Goal: Task Accomplishment & Management: Manage account settings

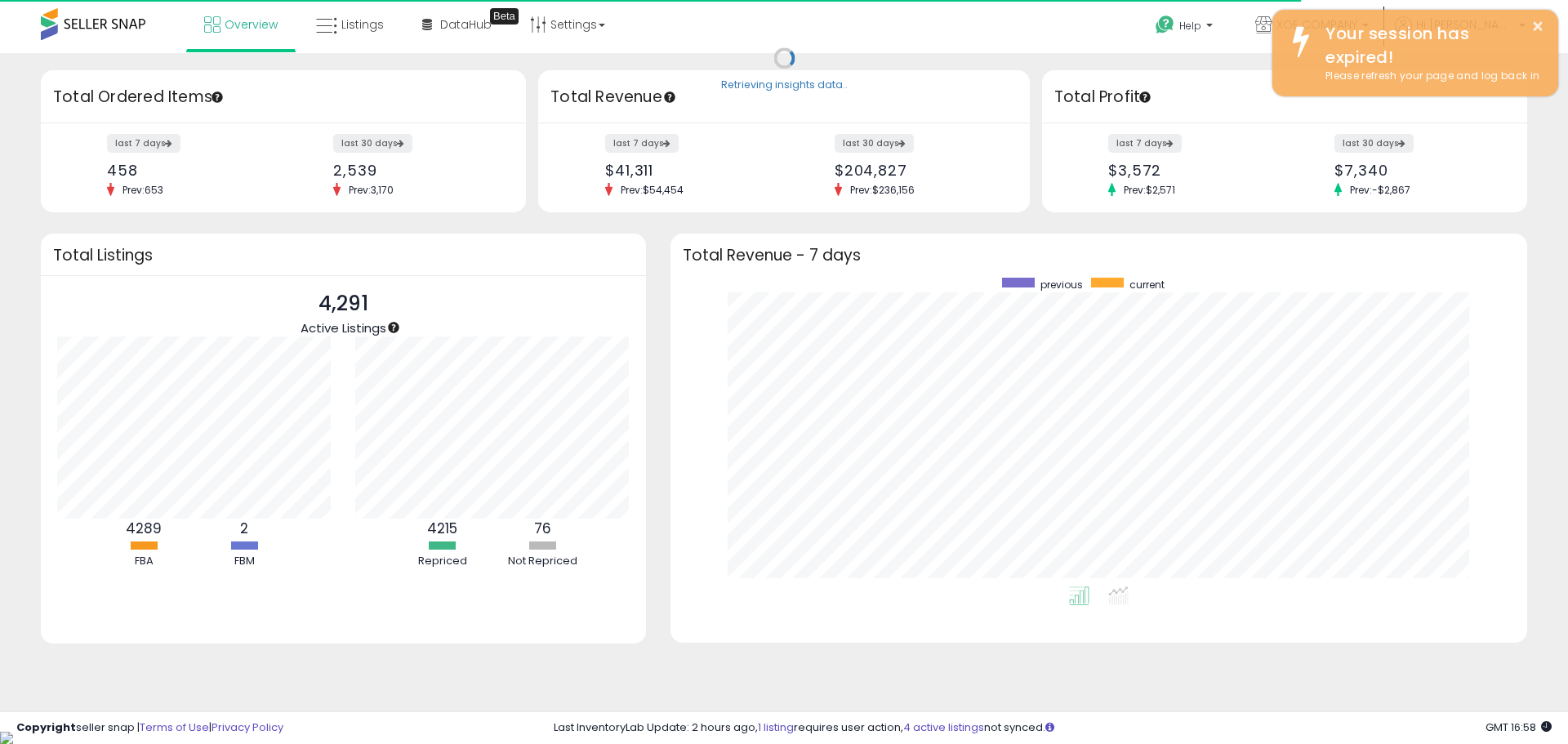
scroll to position [308, 825]
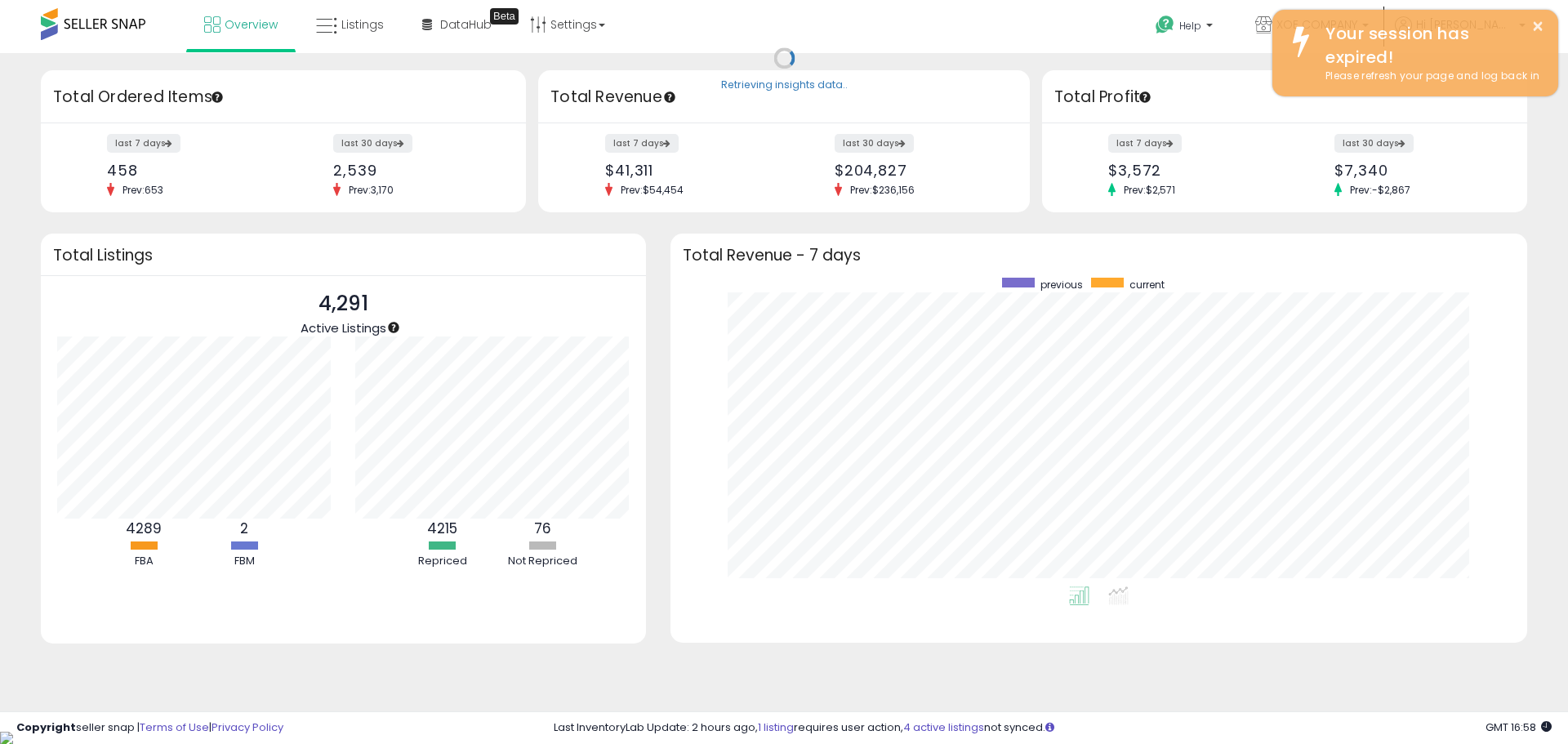
click at [71, 16] on span at bounding box center [92, 24] width 104 height 32
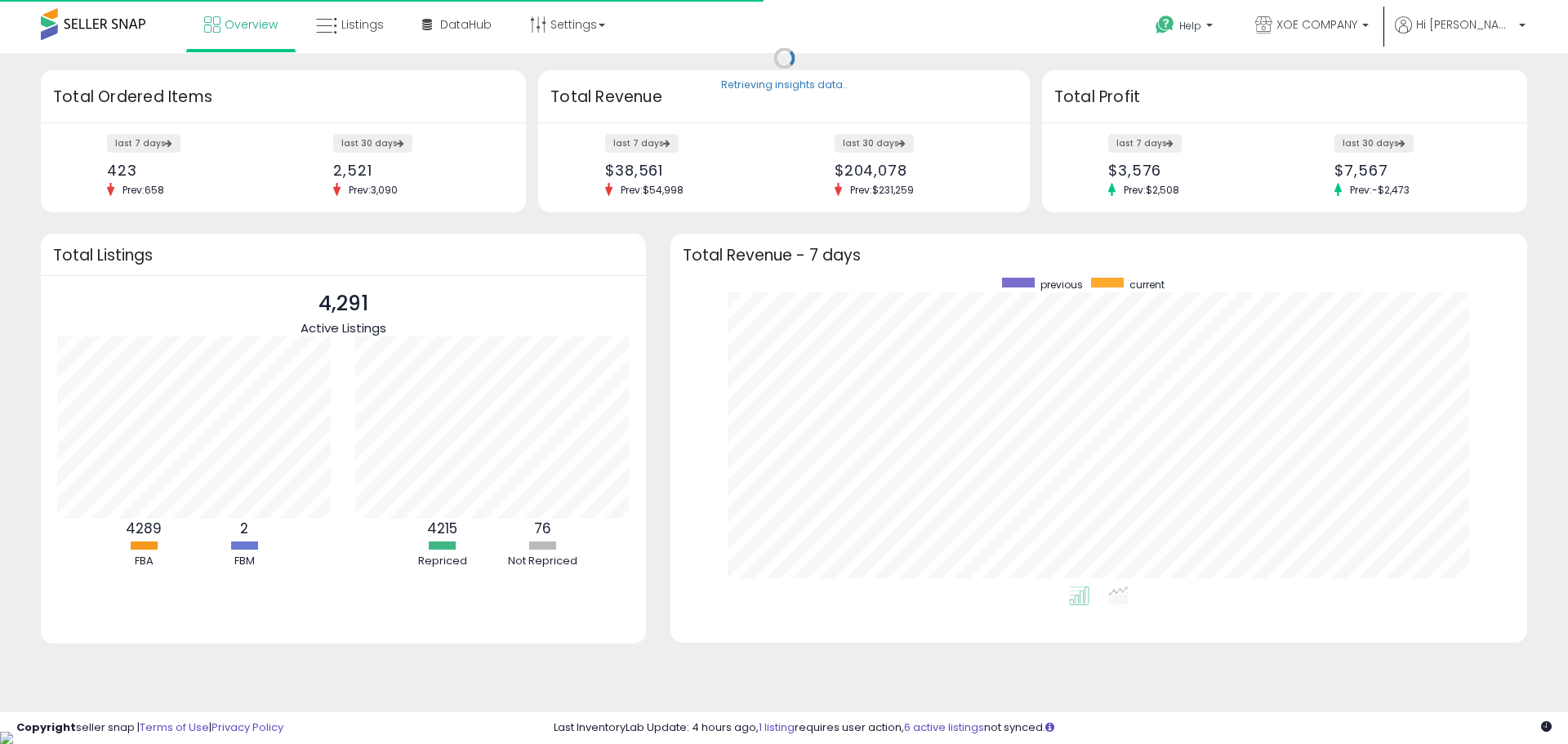
scroll to position [308, 825]
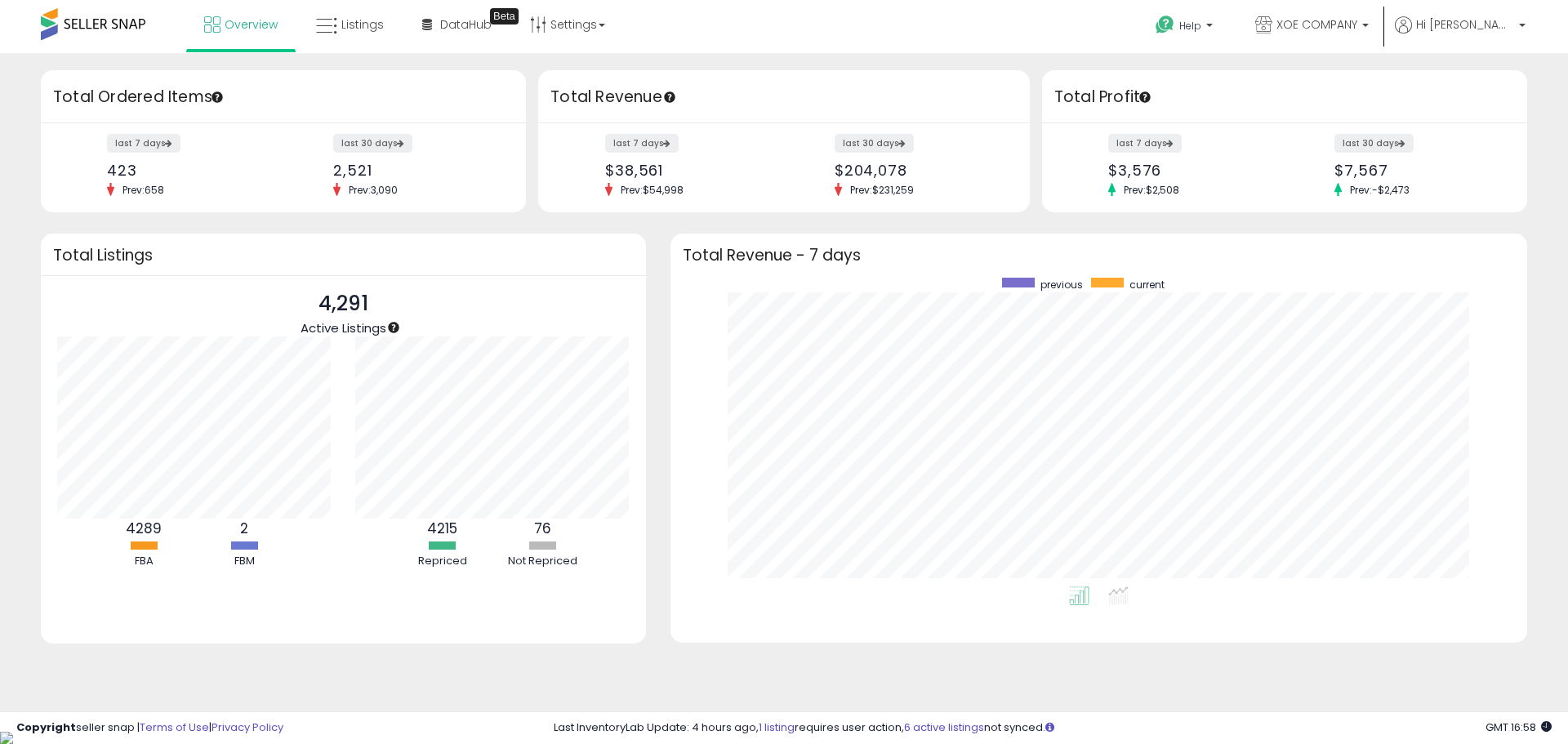
click at [1451, 181] on div "last 30 days $7,567 Prev: -$2,473" at bounding box center [1416, 166] width 189 height 61
click at [346, 26] on span "Listings" at bounding box center [363, 25] width 42 height 17
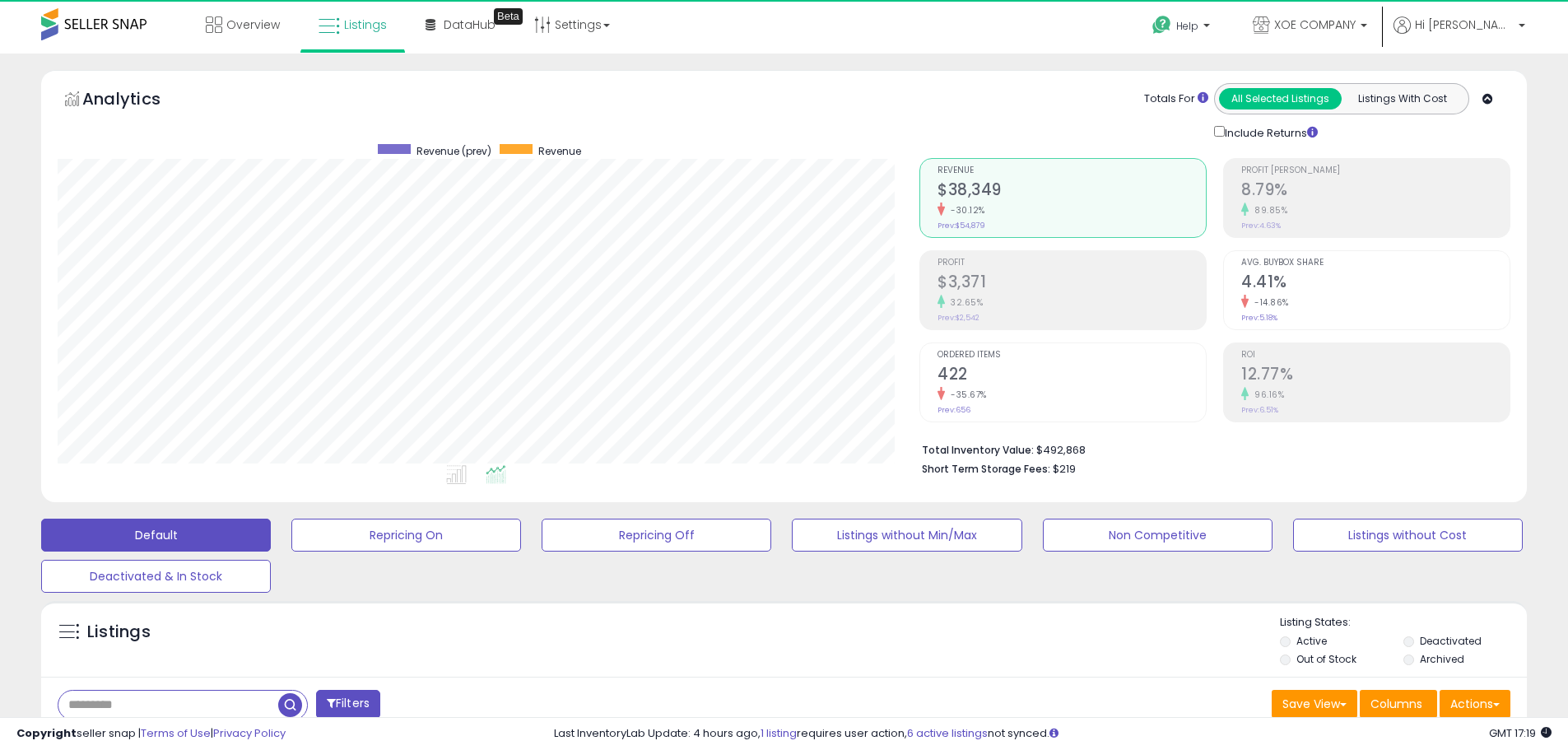
scroll to position [337, 862]
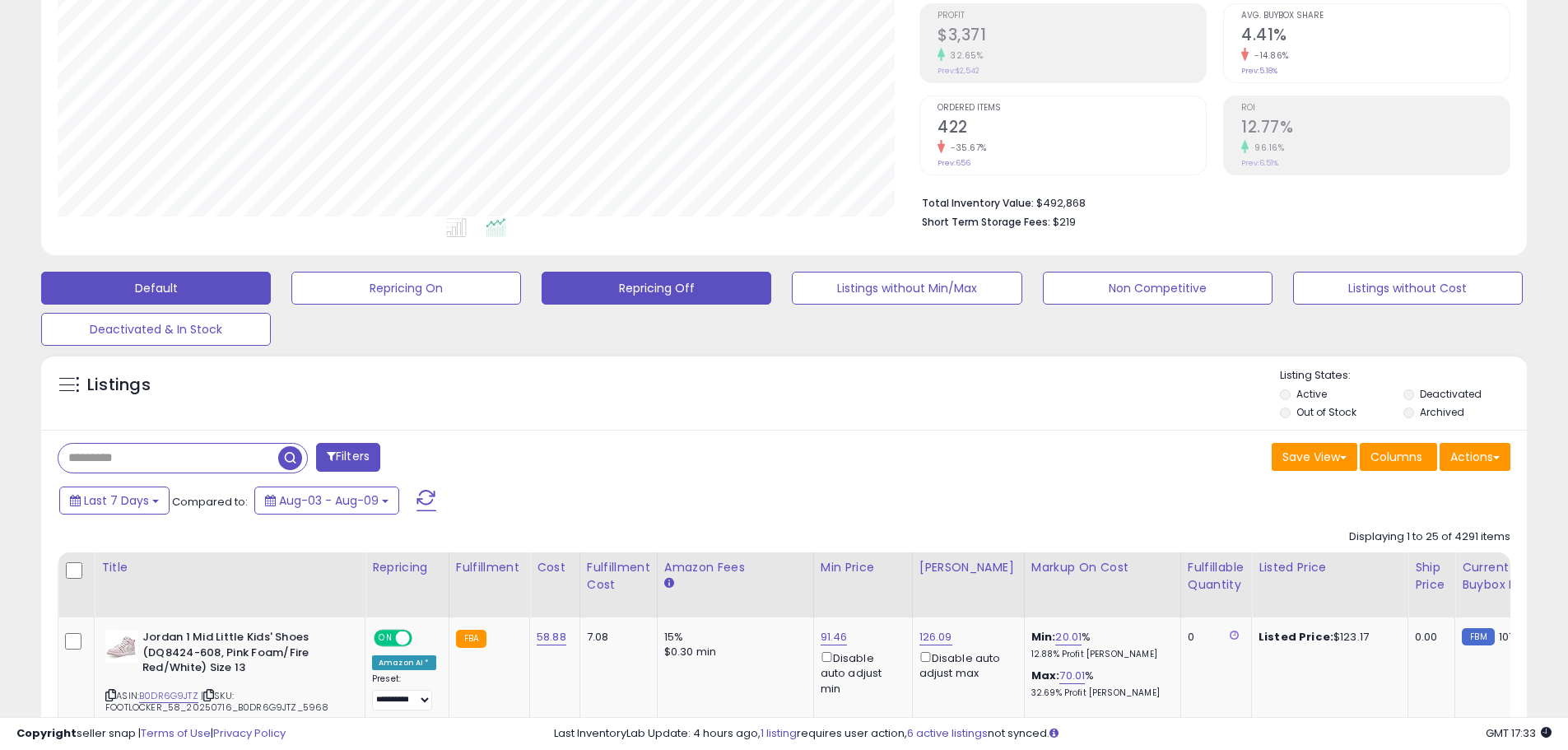
click at [521, 295] on button "Repricing Off" at bounding box center [406, 288] width 229 height 32
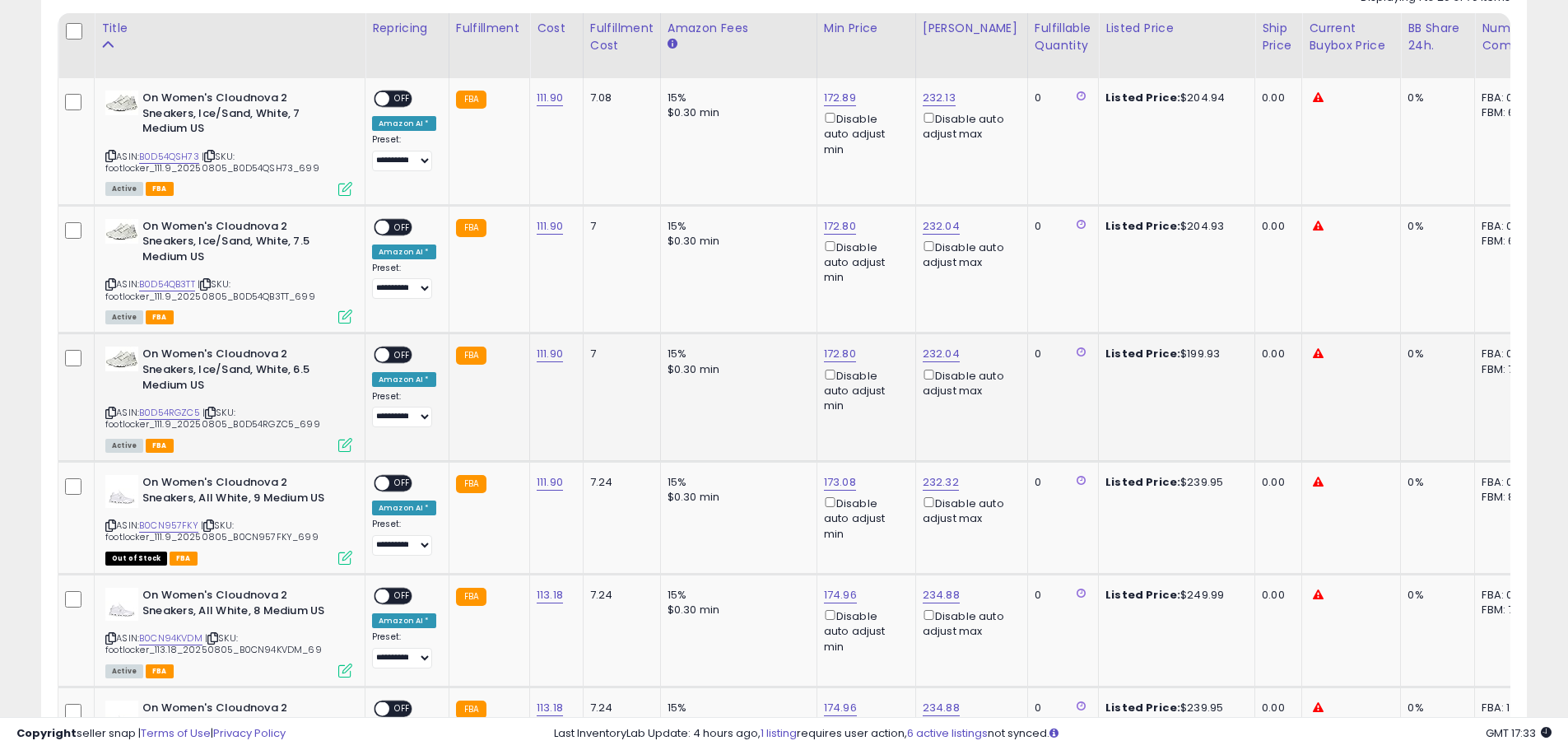
scroll to position [658, 0]
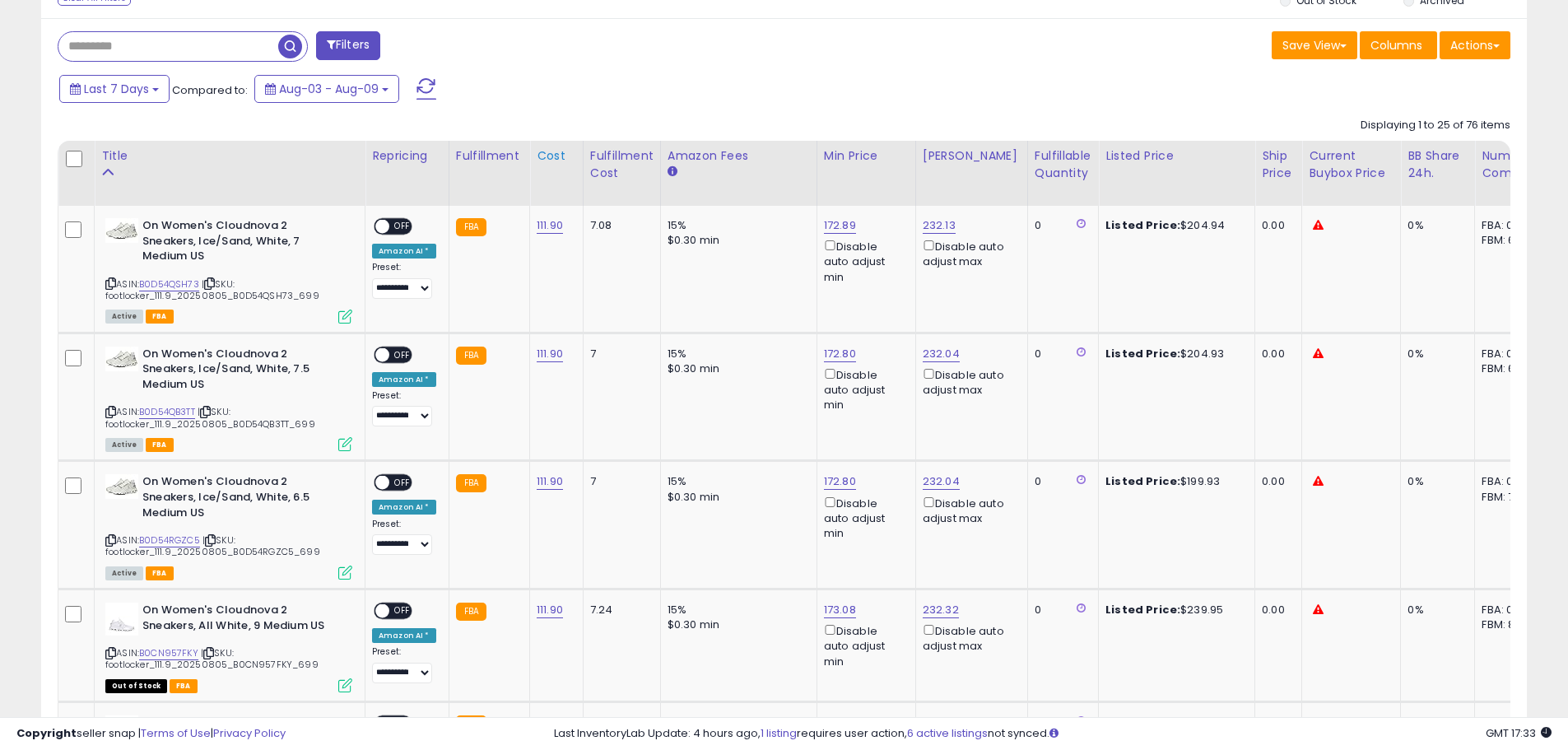
click at [544, 158] on div "Cost" at bounding box center [556, 156] width 40 height 18
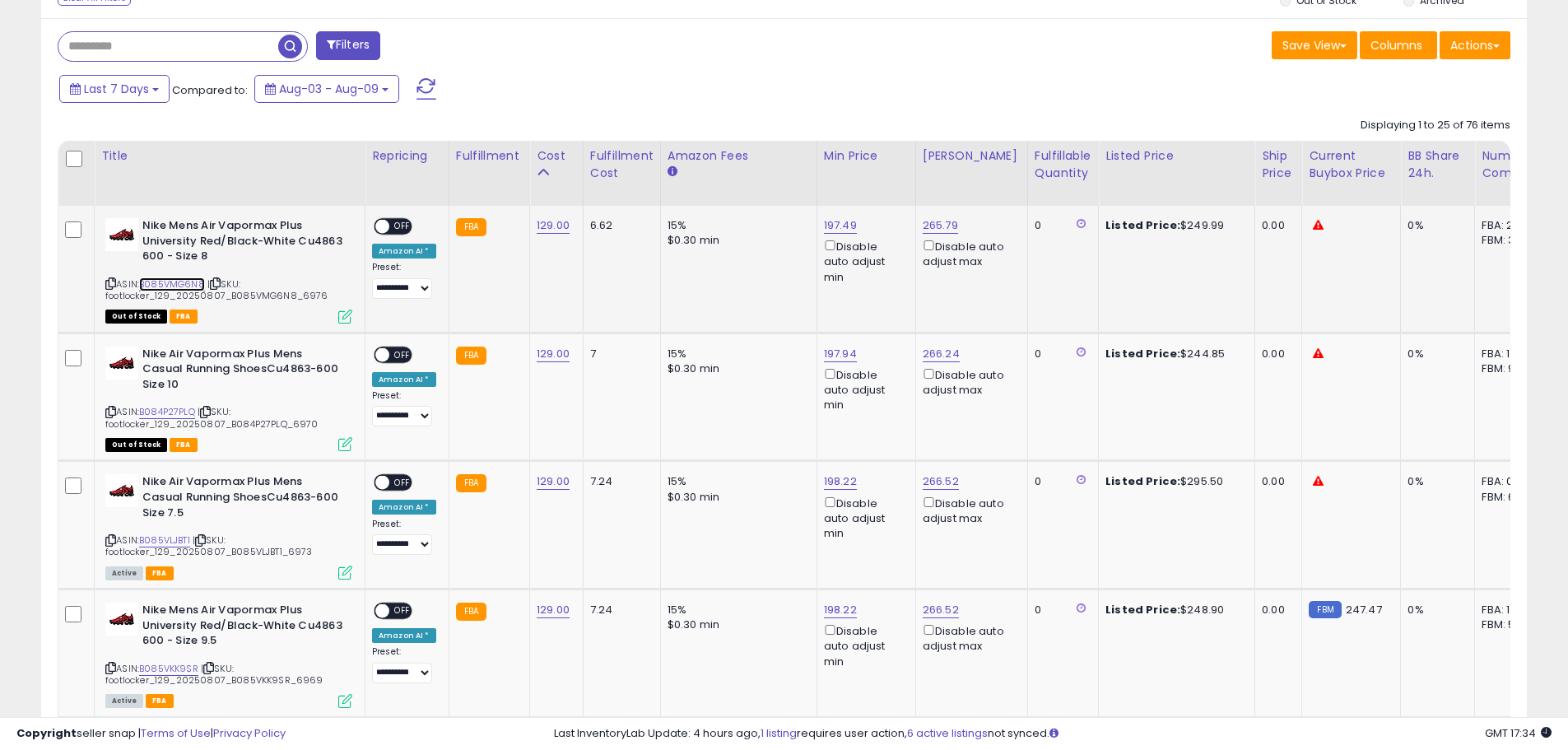
click at [191, 284] on link "B085VMG6N8" at bounding box center [172, 284] width 66 height 14
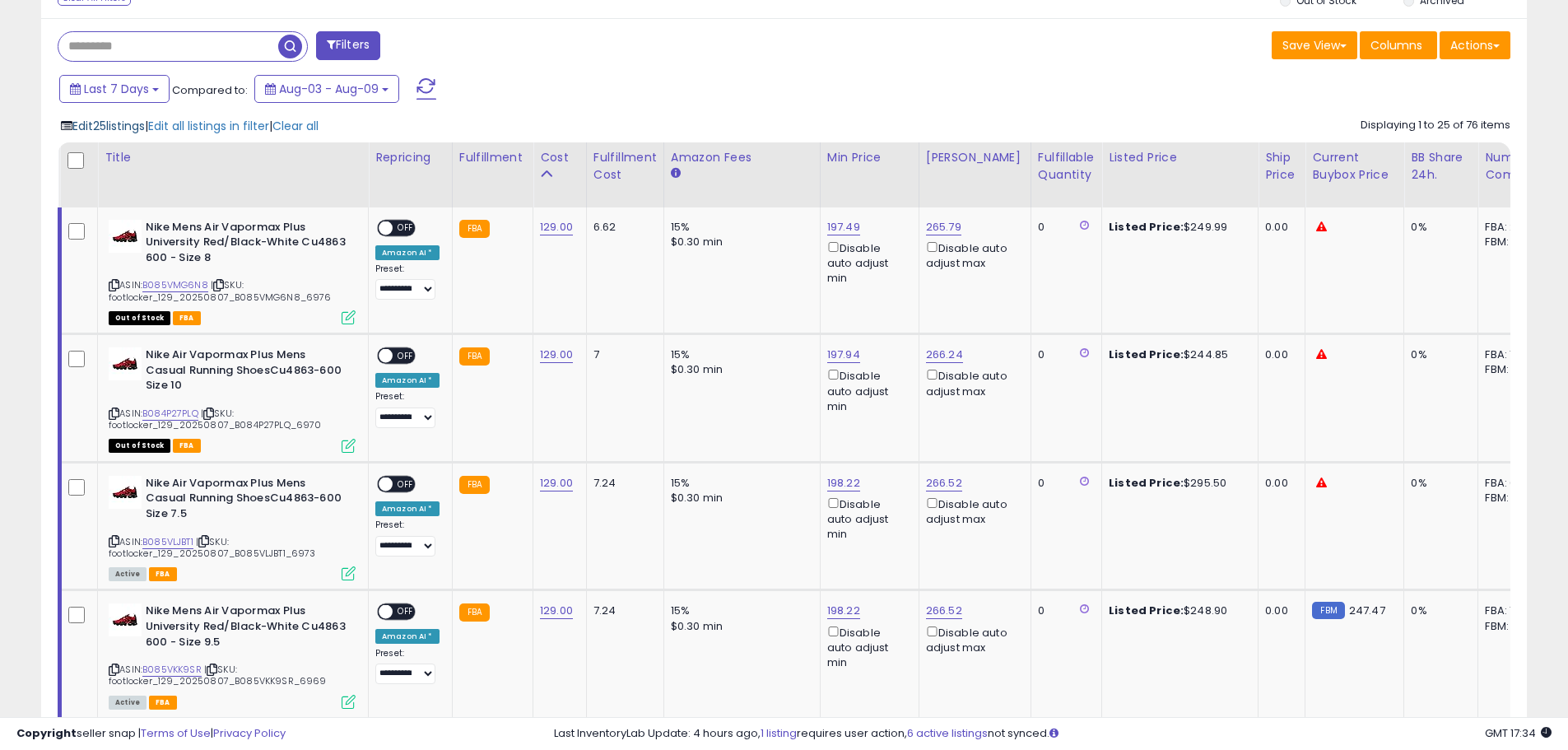
click at [135, 133] on span "Edit 25 listings" at bounding box center [109, 126] width 72 height 17
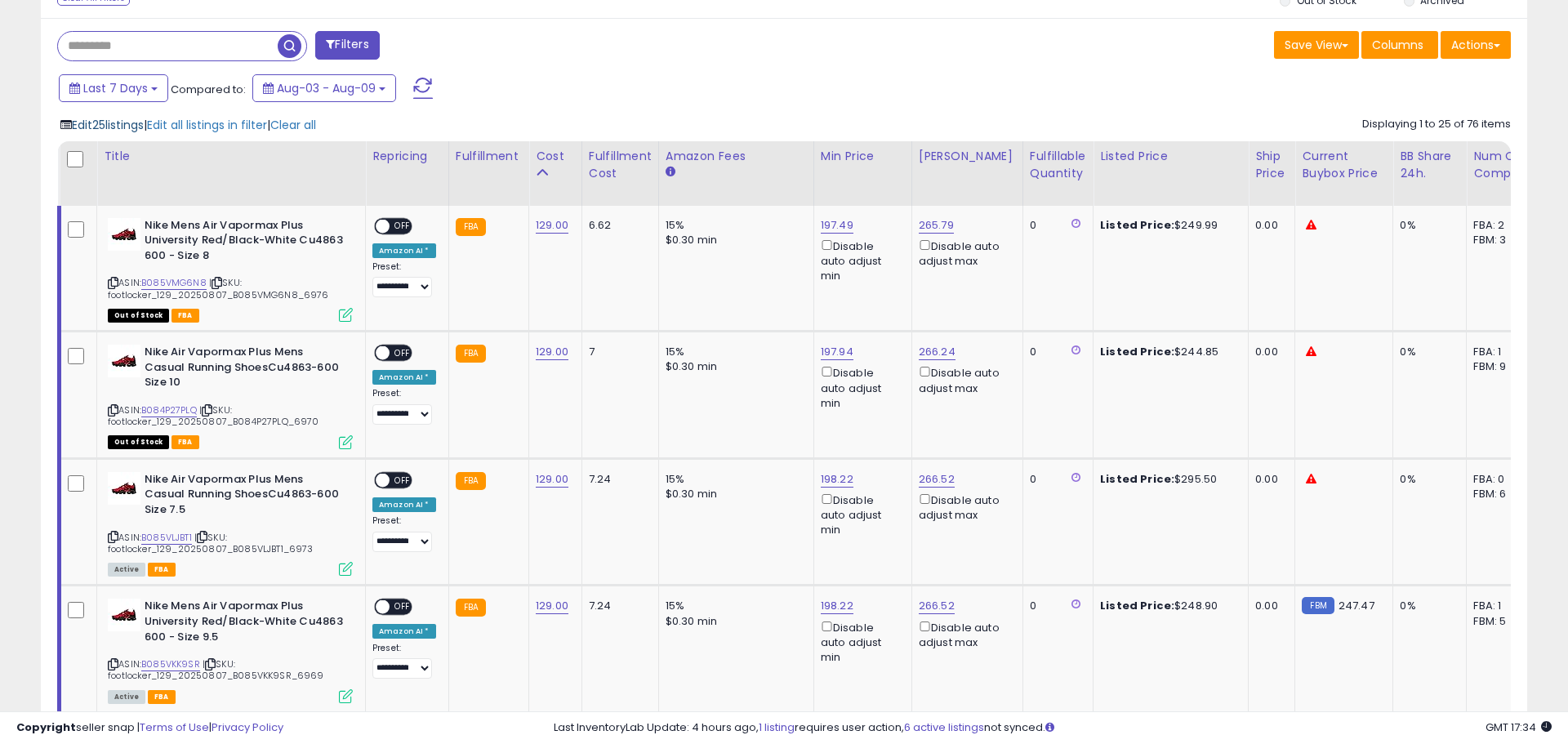
scroll to position [334, 862]
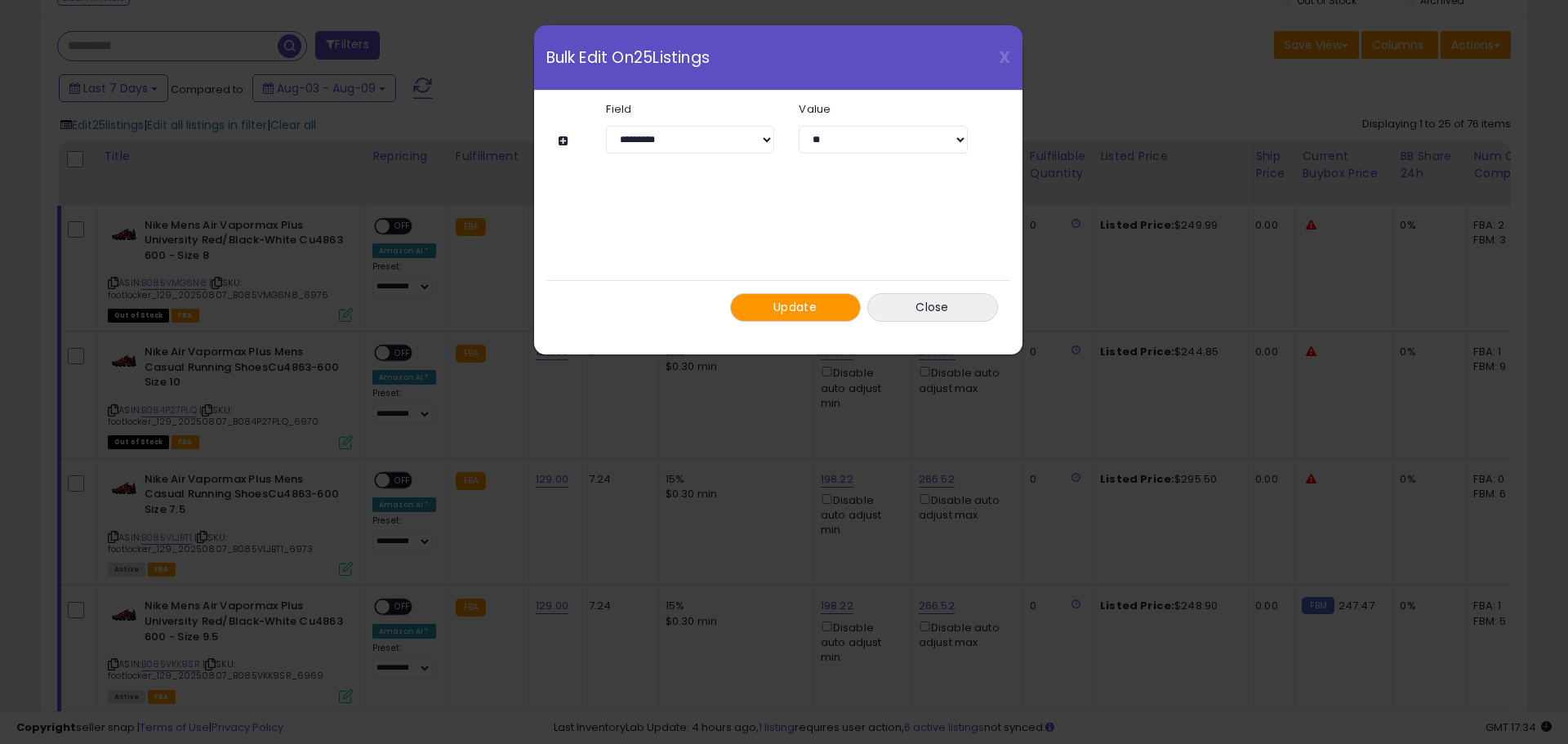
click at [807, 312] on span "Update" at bounding box center [795, 307] width 43 height 17
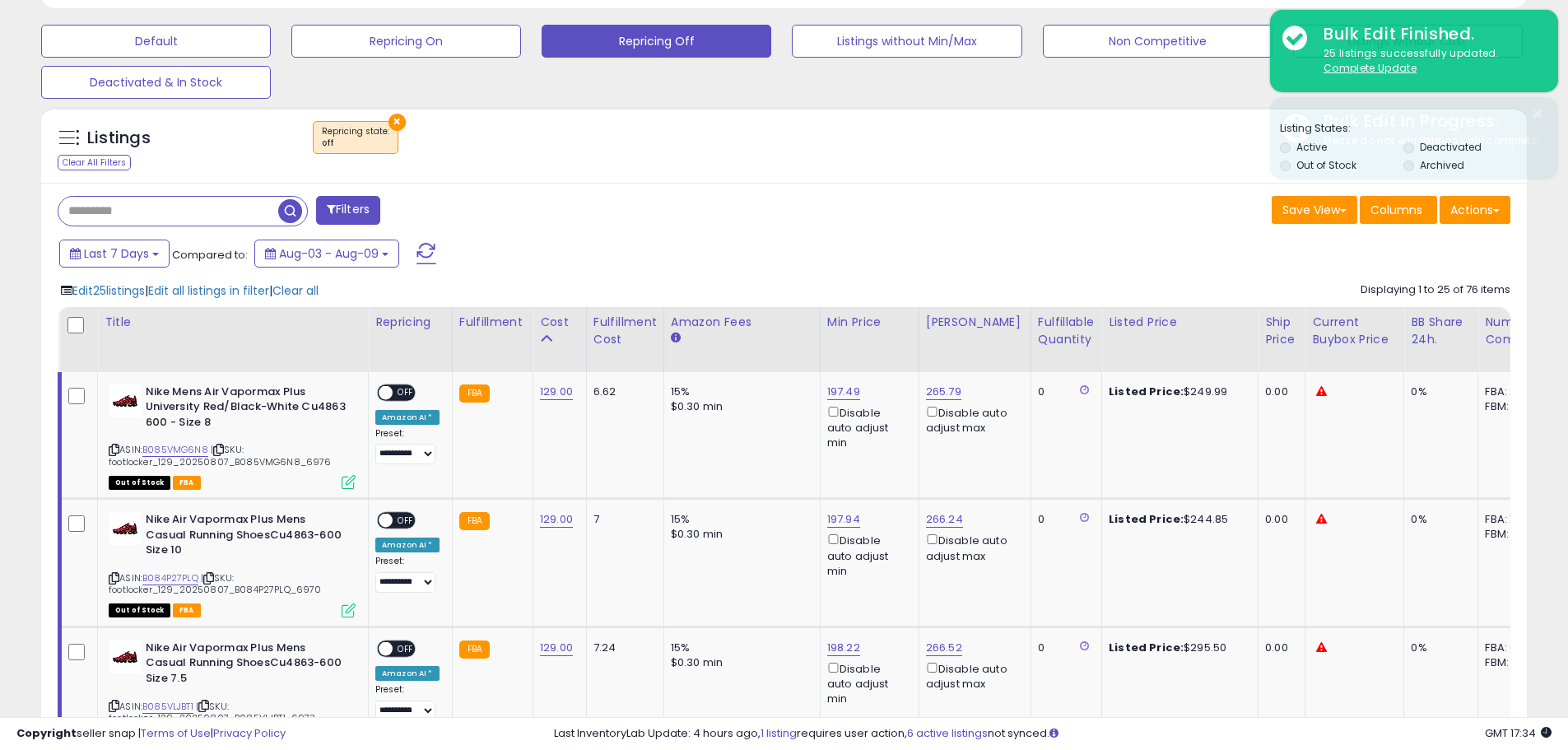
scroll to position [411, 0]
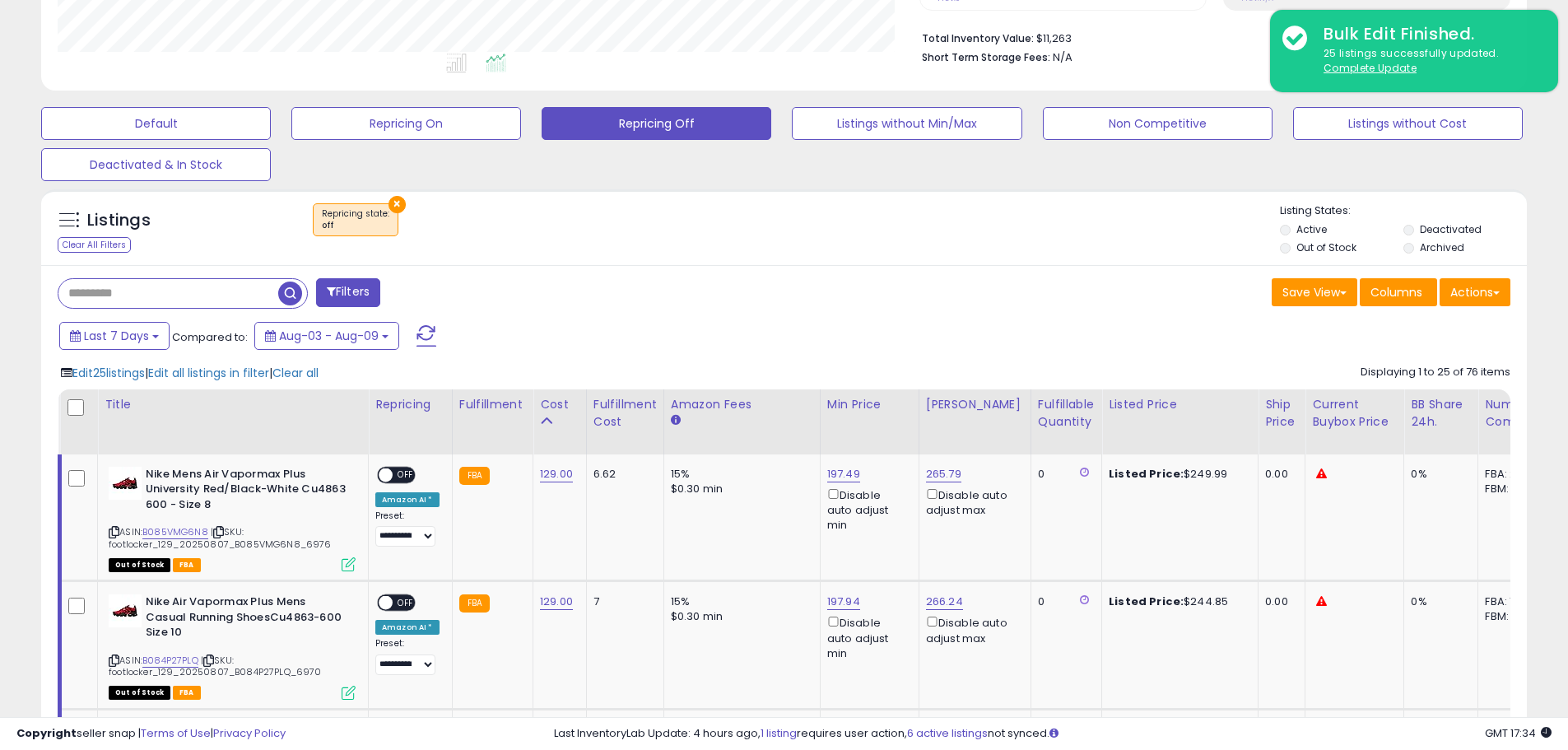
click at [392, 206] on button "×" at bounding box center [396, 204] width 18 height 18
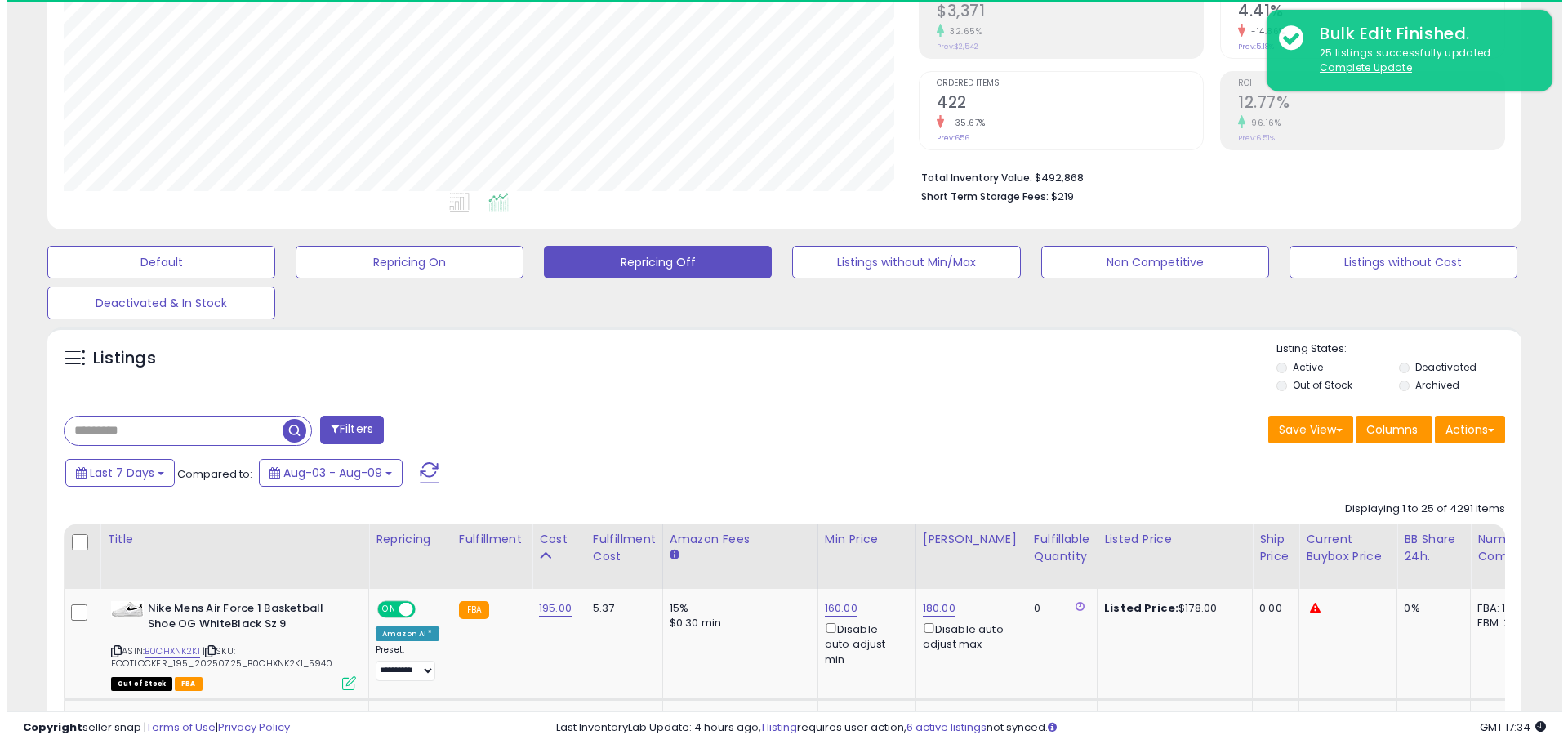
scroll to position [334, 855]
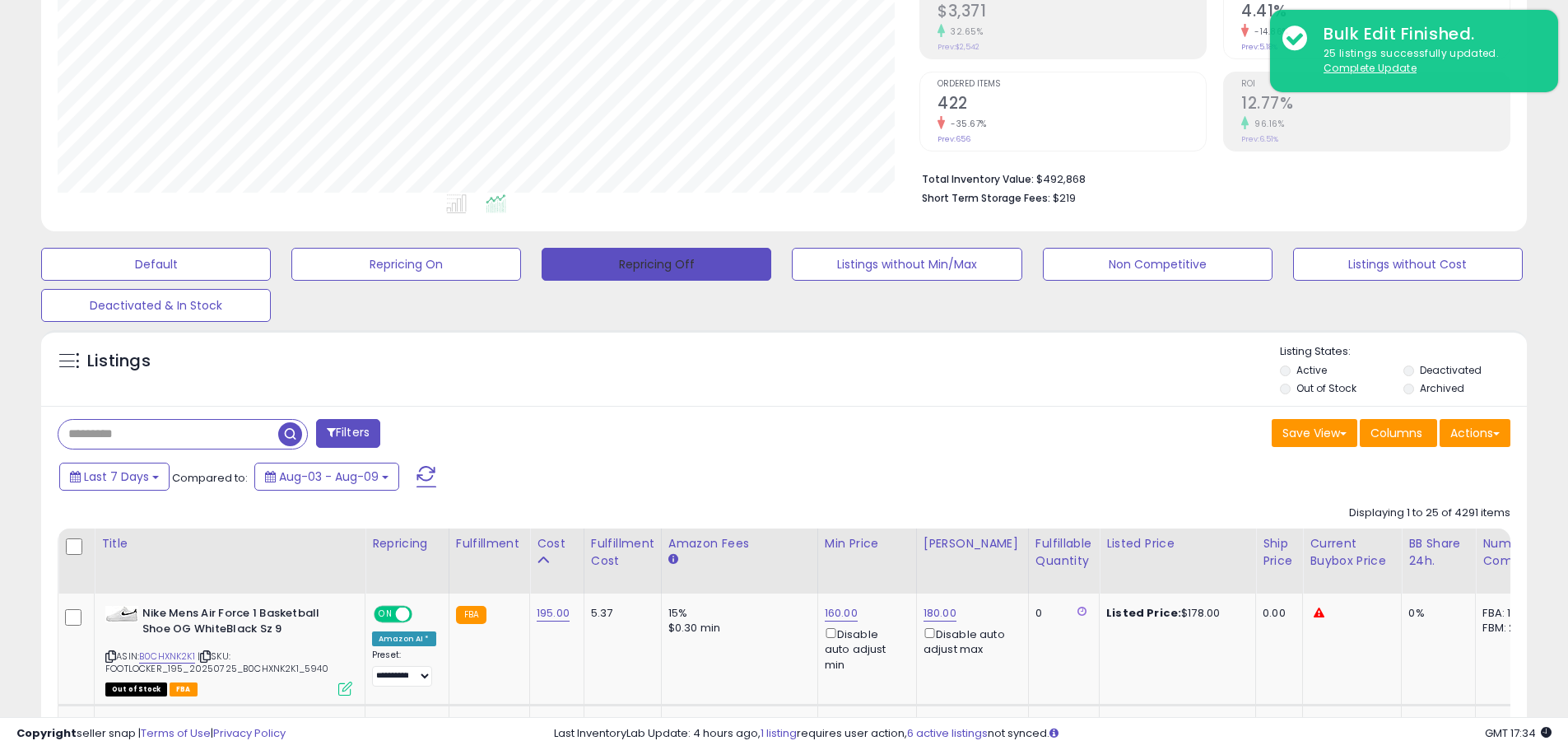
click at [690, 269] on button "Repricing Off" at bounding box center [655, 264] width 229 height 32
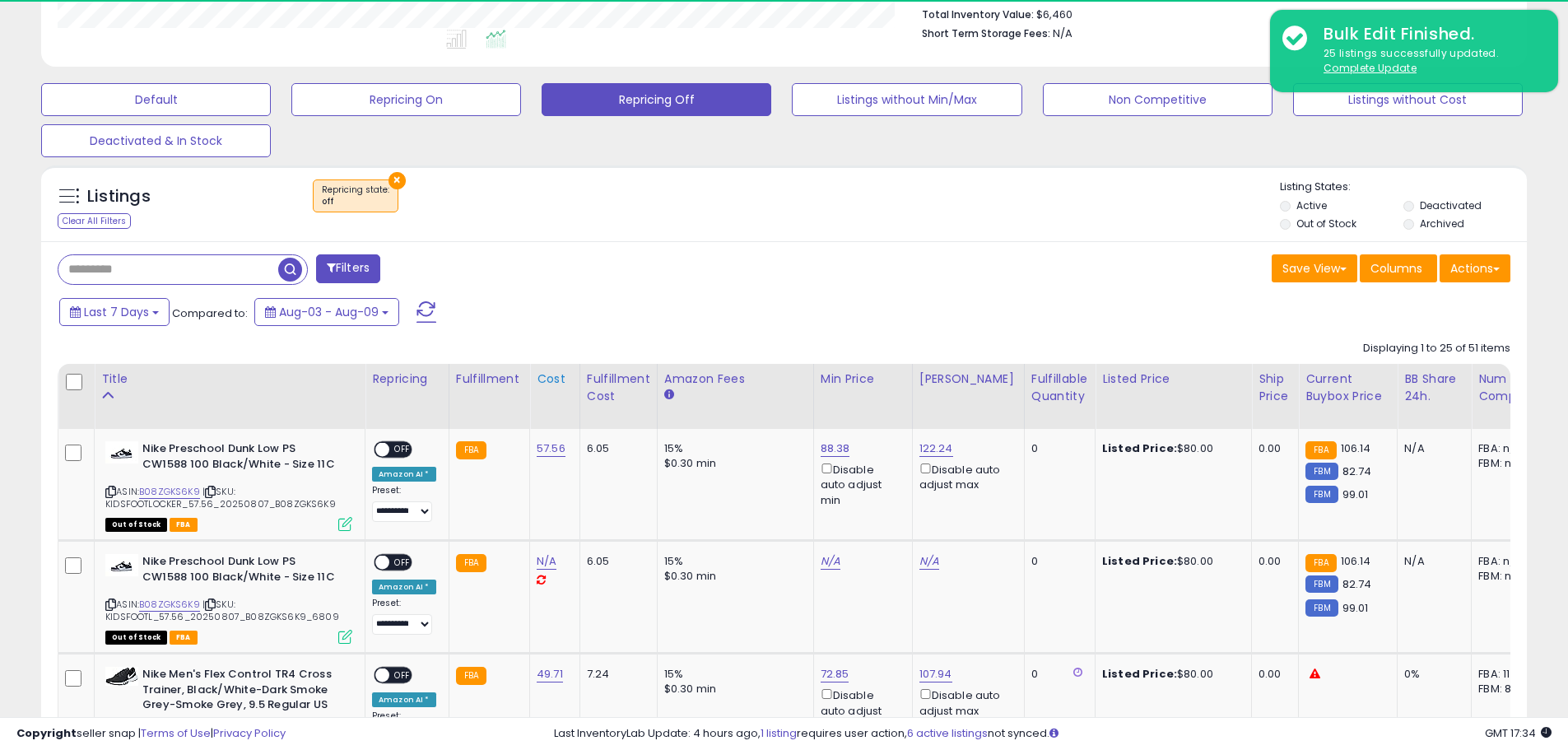
scroll to position [0, 0]
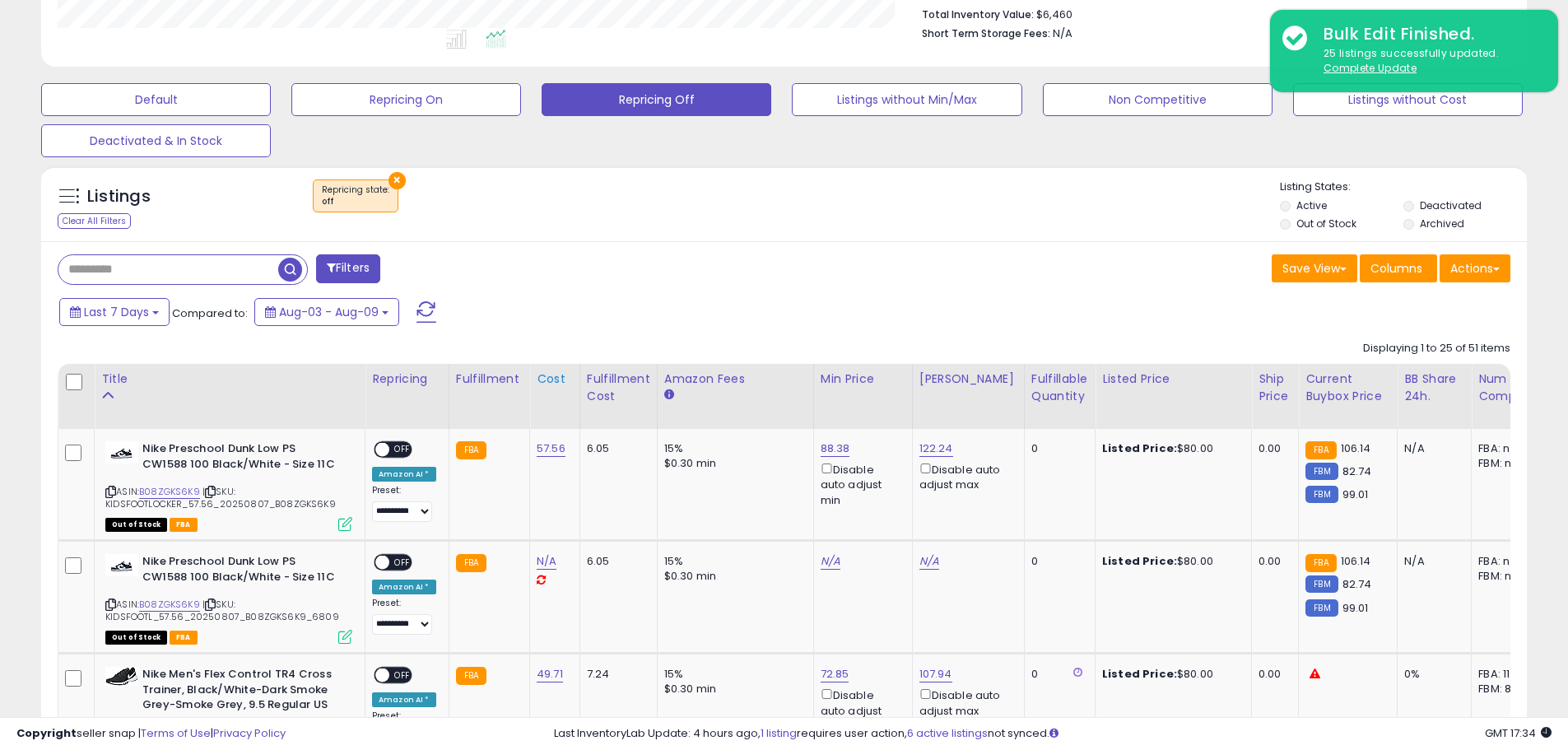
click at [550, 377] on div "Cost" at bounding box center [554, 379] width 36 height 18
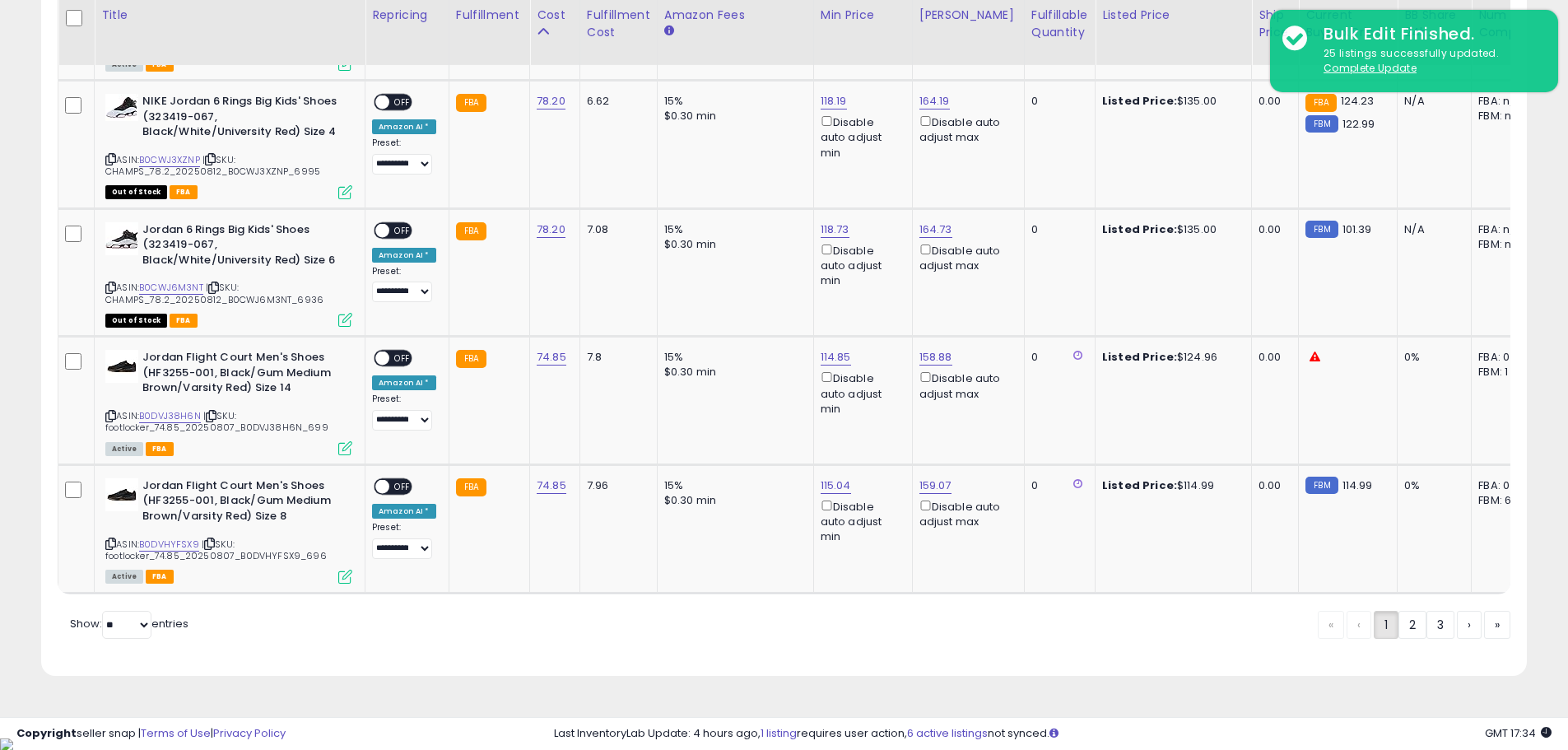
drag, startPoint x: 1564, startPoint y: 659, endPoint x: 1556, endPoint y: 341, distance: 318.1
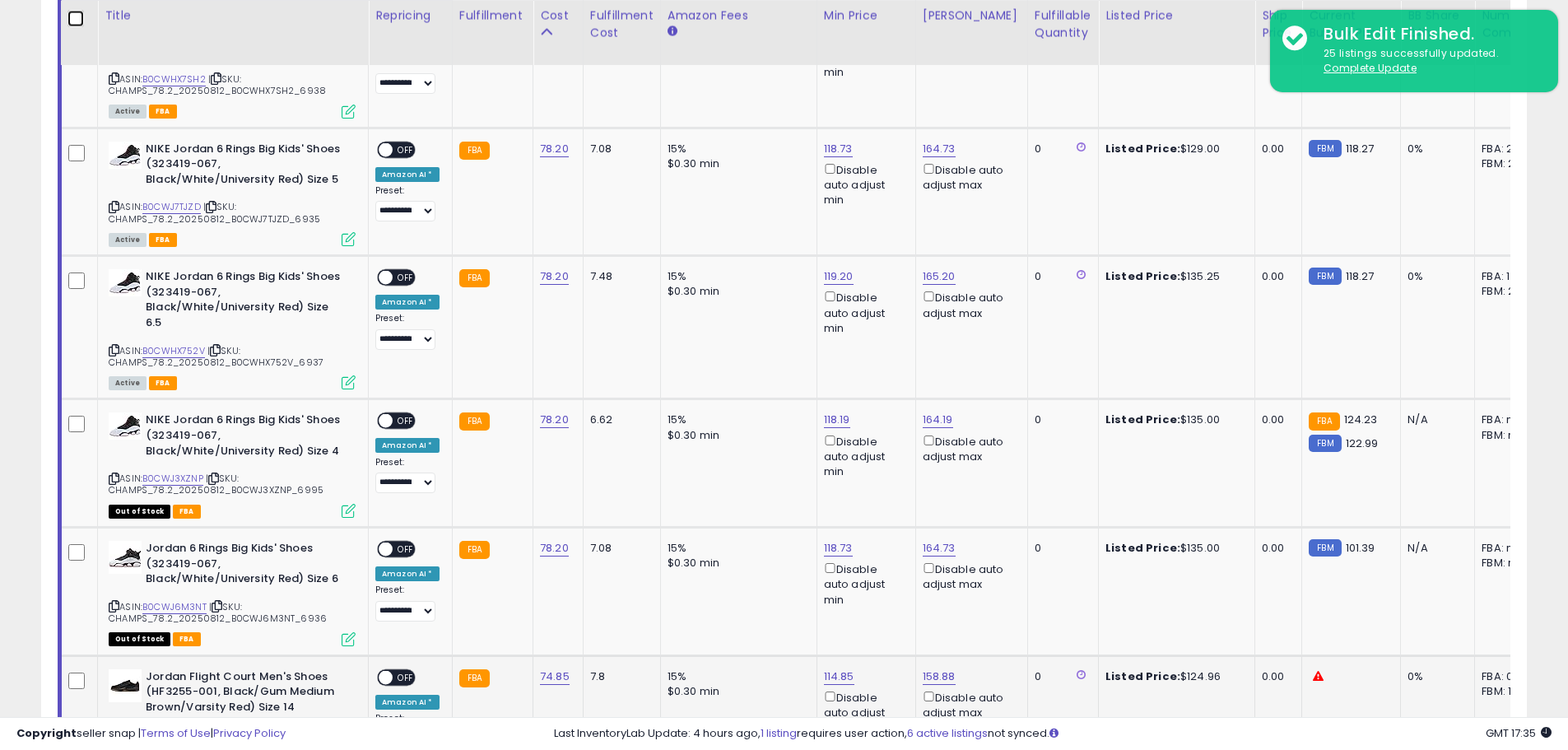
scroll to position [3626, 0]
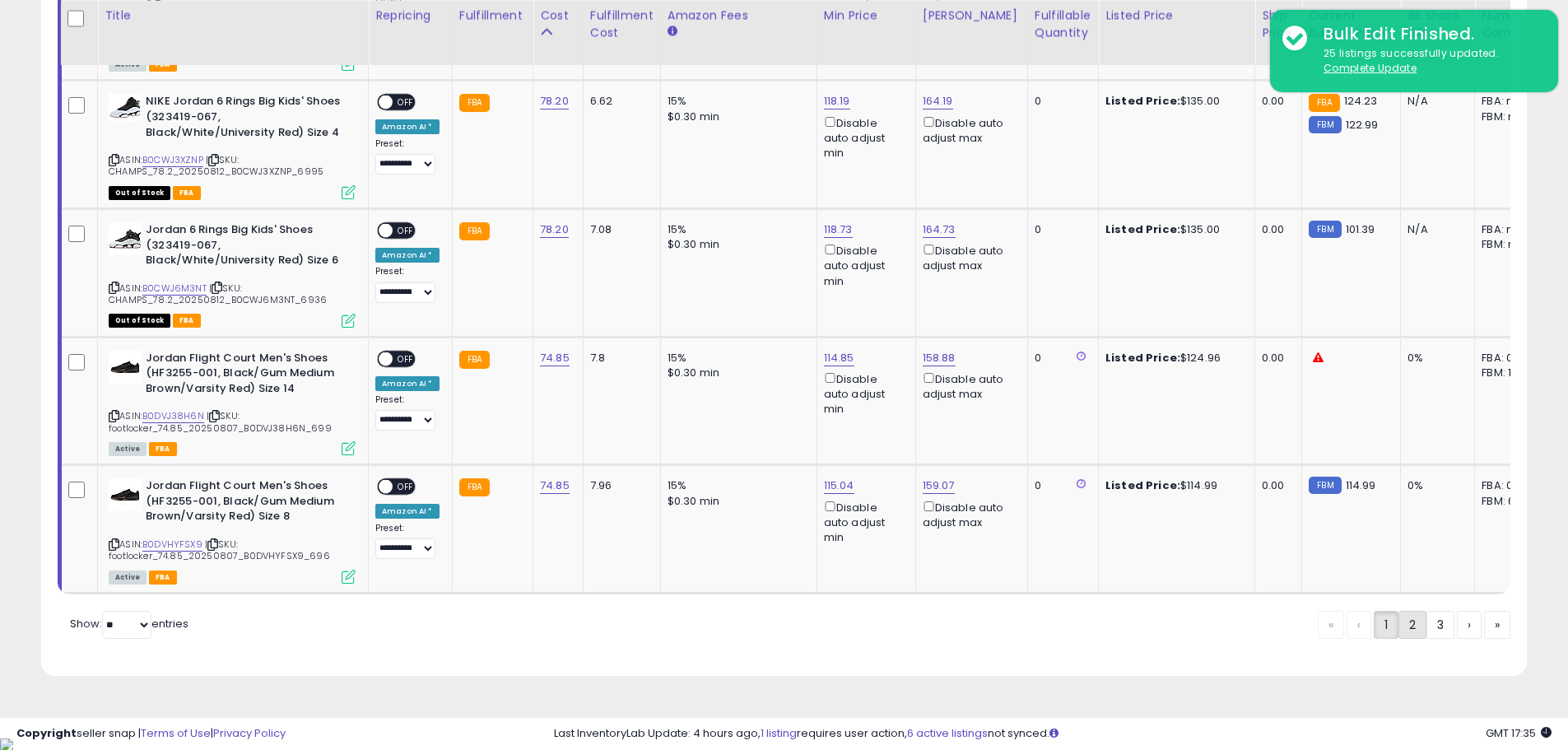
click at [1457, 639] on link "2" at bounding box center [1469, 625] width 25 height 28
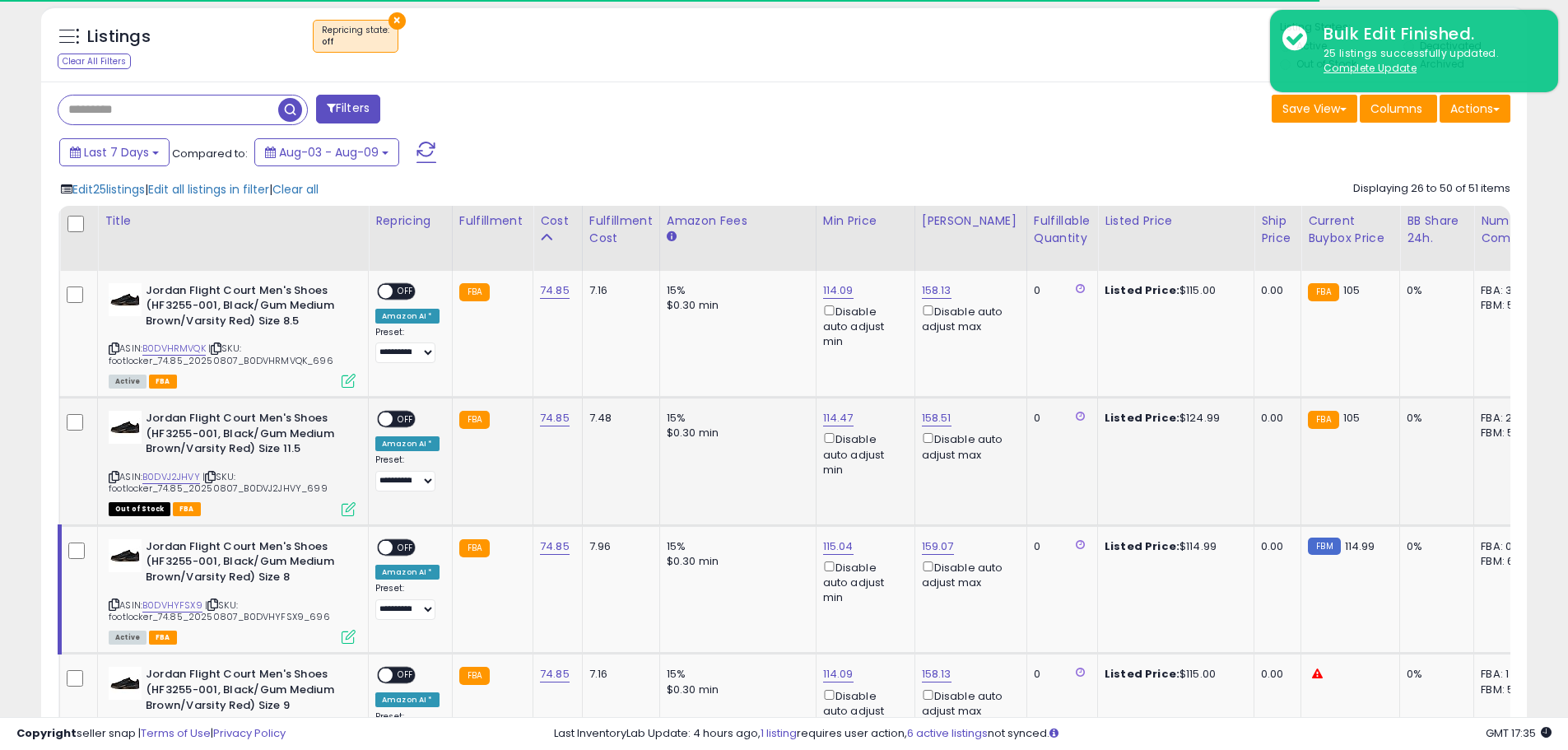
scroll to position [658, 0]
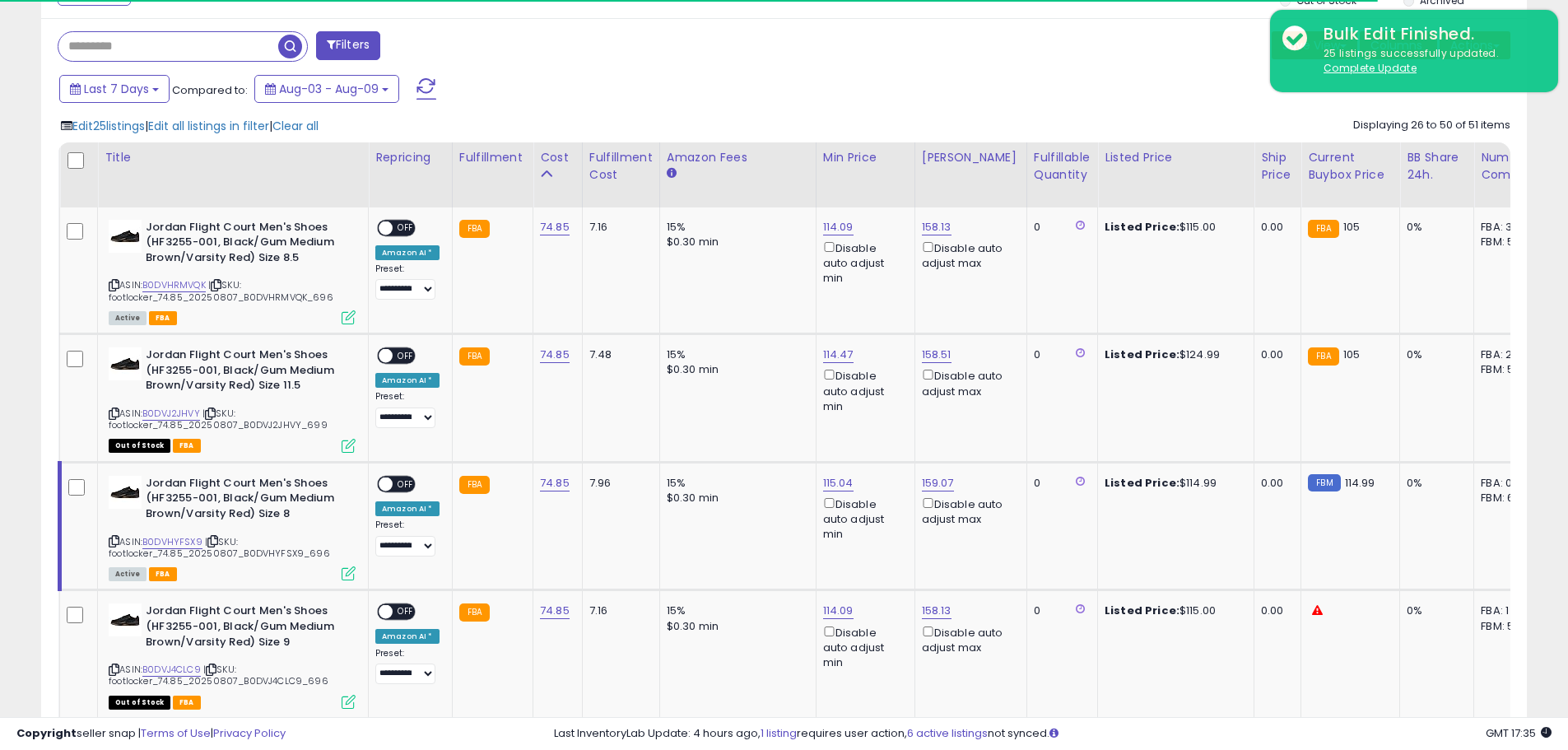
click at [654, 81] on div "Last 7 Days Compared to: Aug-03 - Aug-09" at bounding box center [600, 91] width 1090 height 37
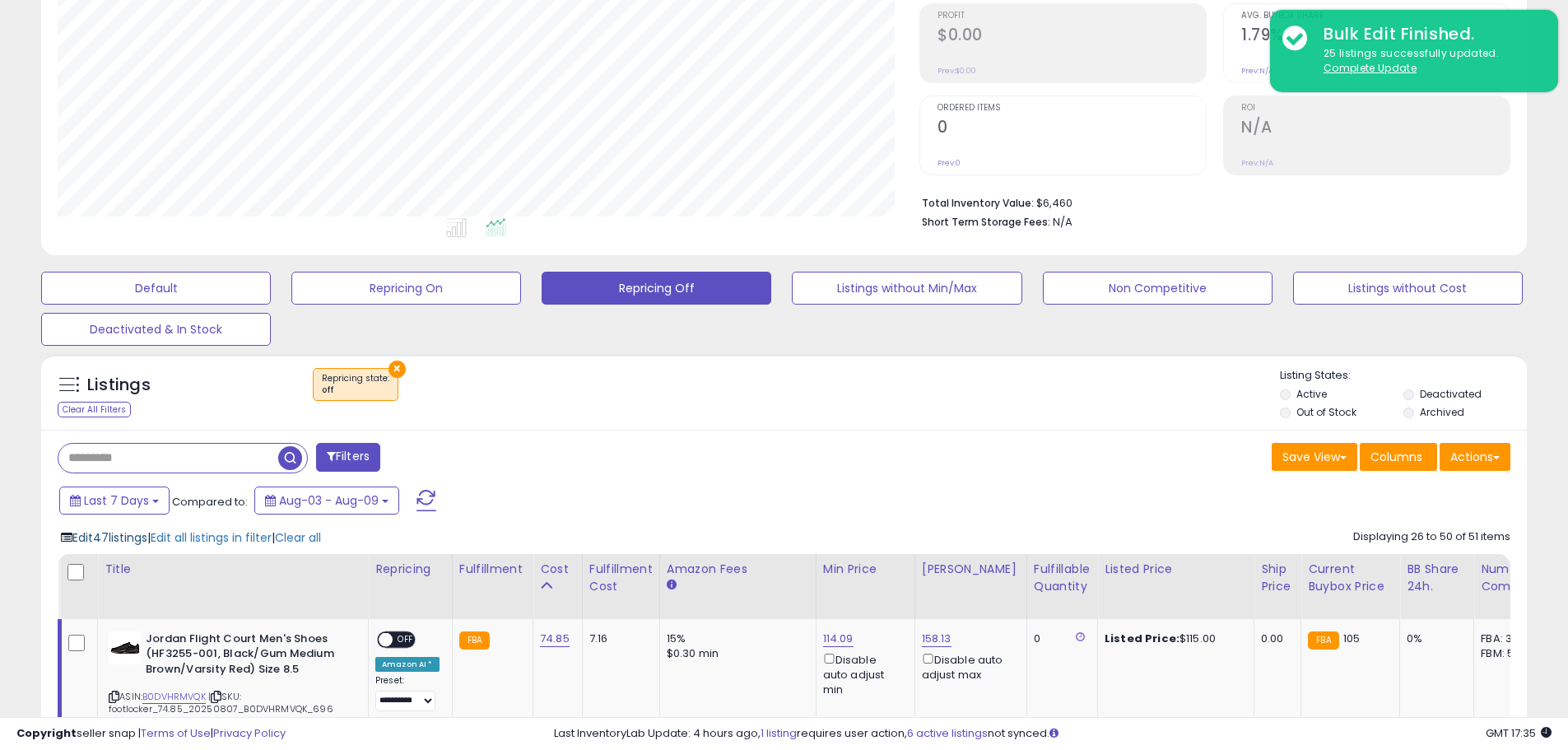
click at [109, 544] on span "Edit 47 listings" at bounding box center [110, 537] width 75 height 17
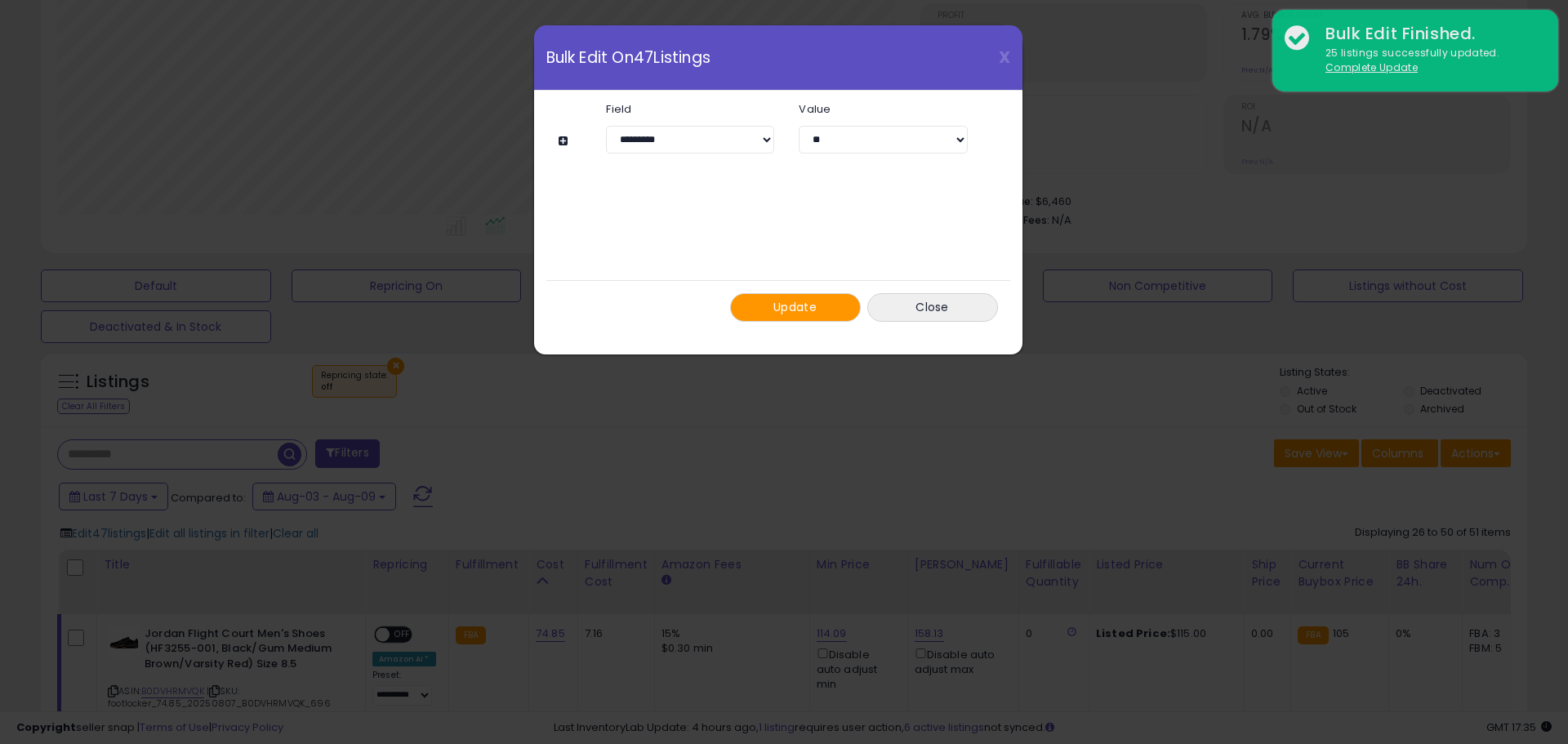
click at [835, 308] on button "Update" at bounding box center [796, 307] width 131 height 29
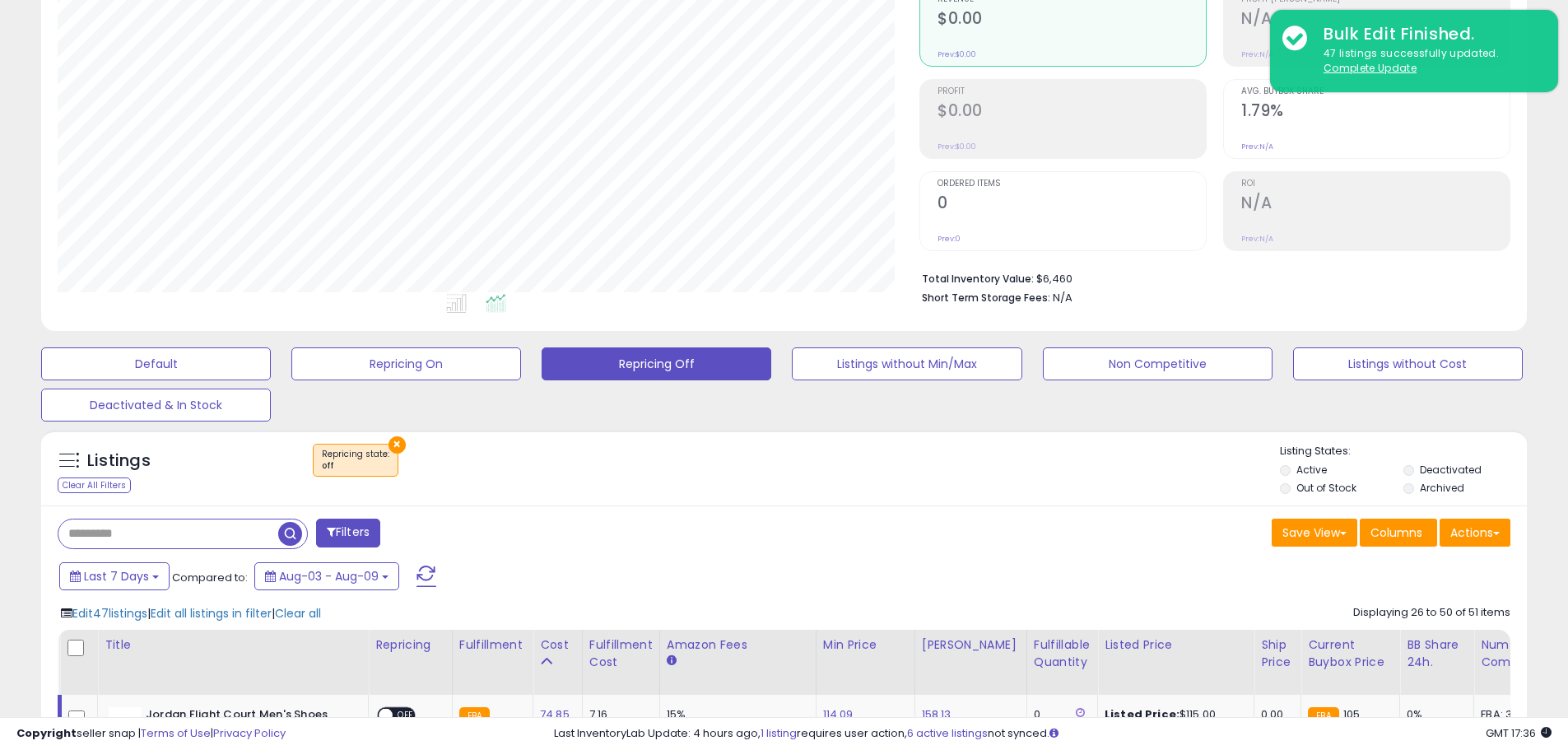
scroll to position [164, 0]
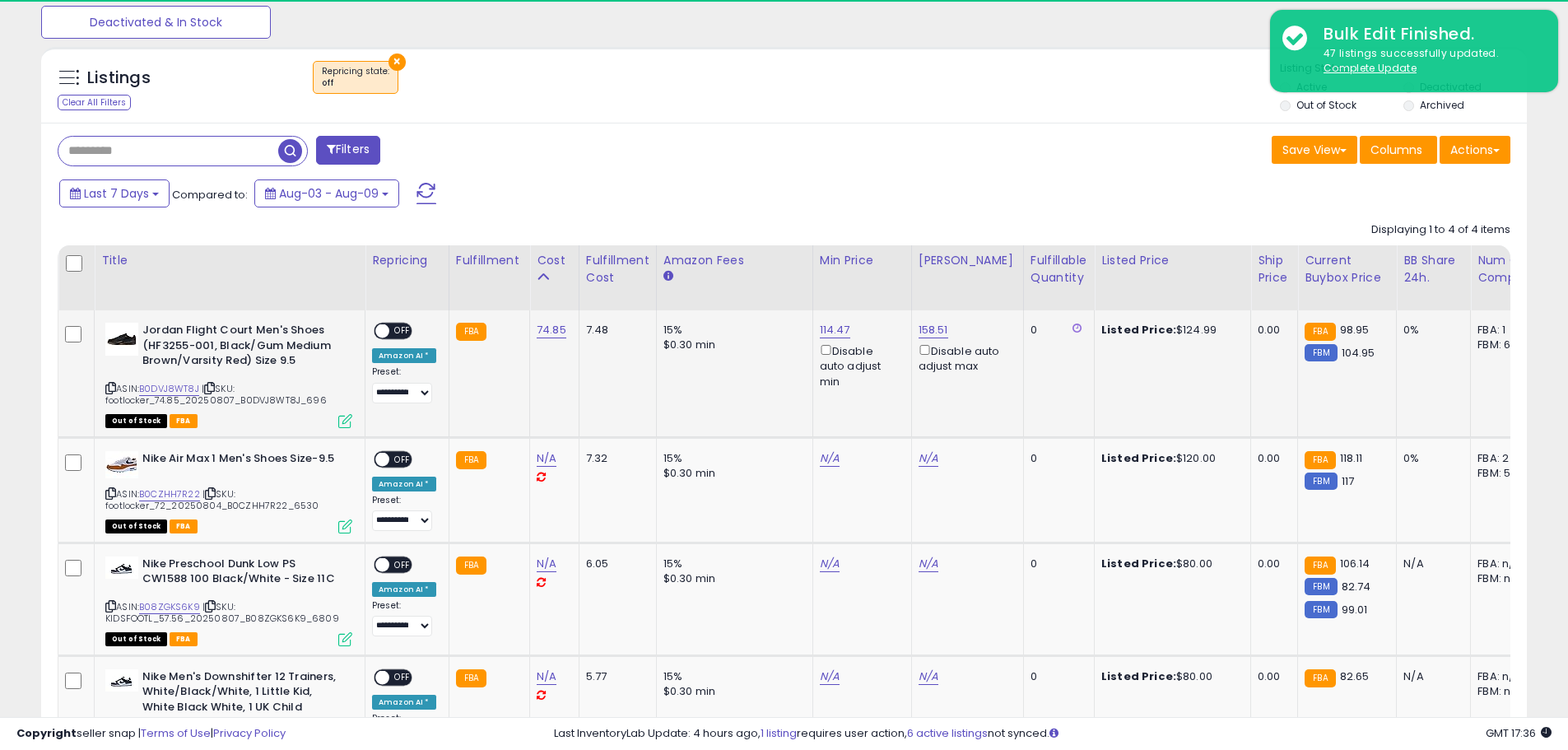
scroll to position [576, 0]
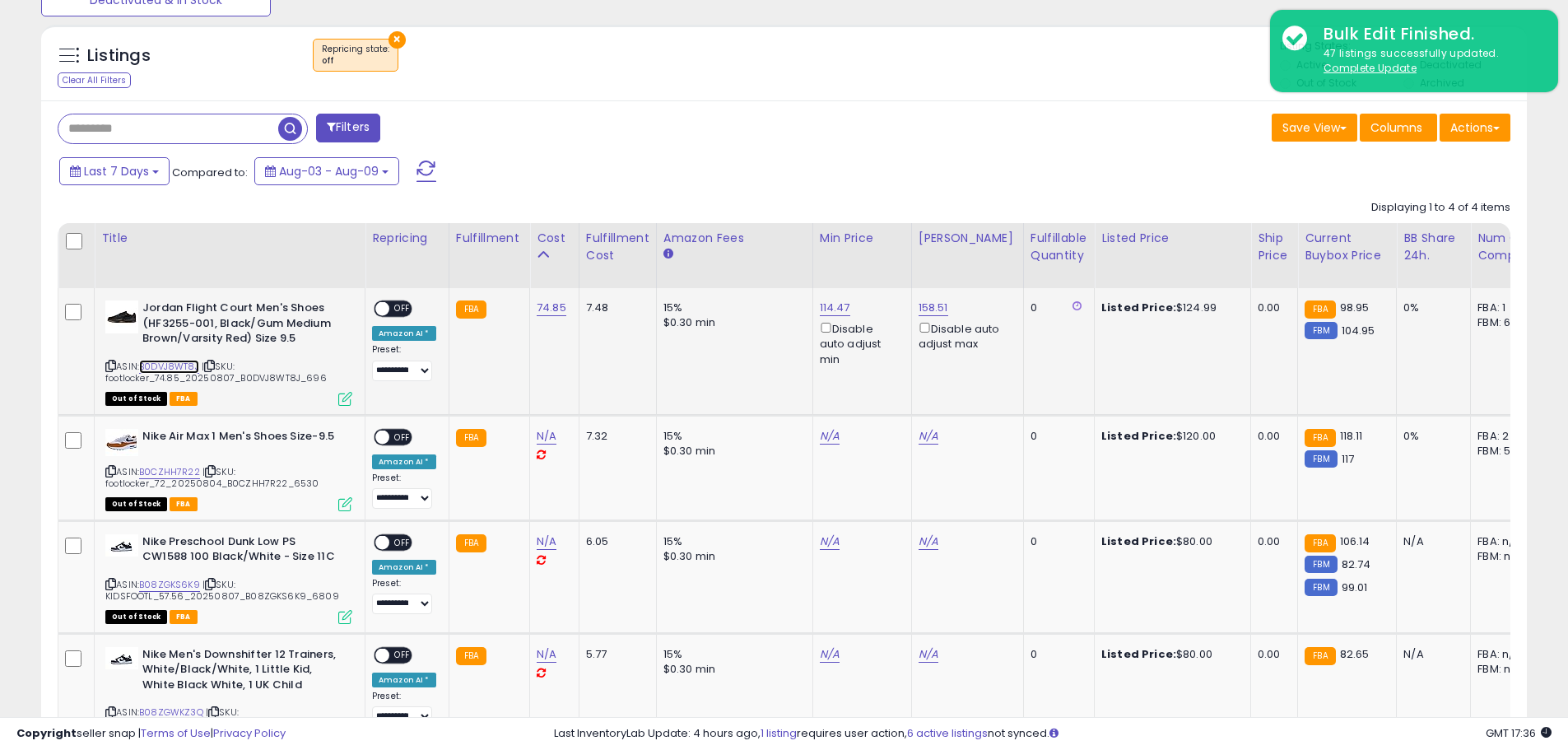
click at [176, 363] on link "B0DVJ8WT8J" at bounding box center [169, 366] width 60 height 14
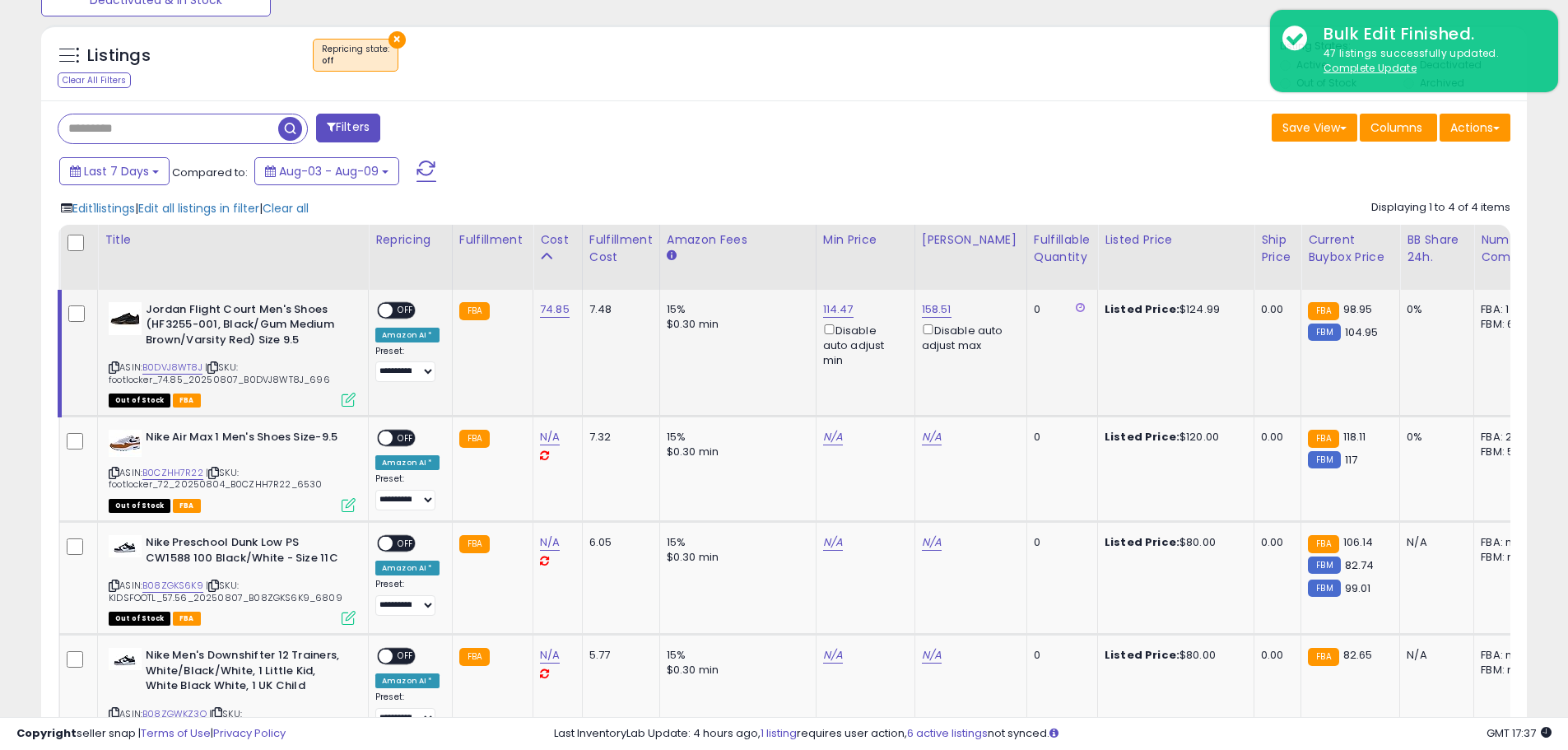
click at [408, 311] on span "OFF" at bounding box center [406, 309] width 26 height 14
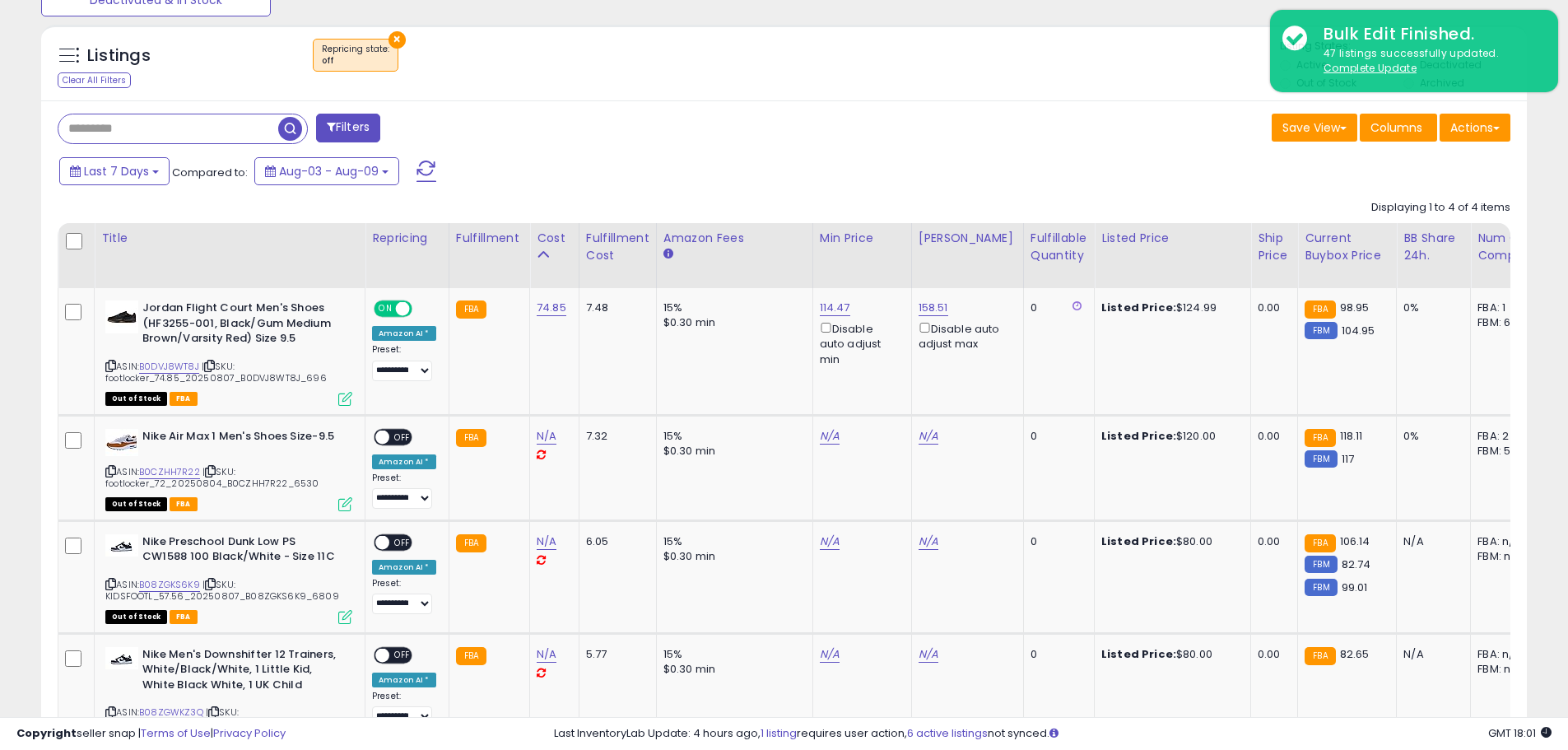
click at [394, 40] on button "×" at bounding box center [396, 40] width 18 height 18
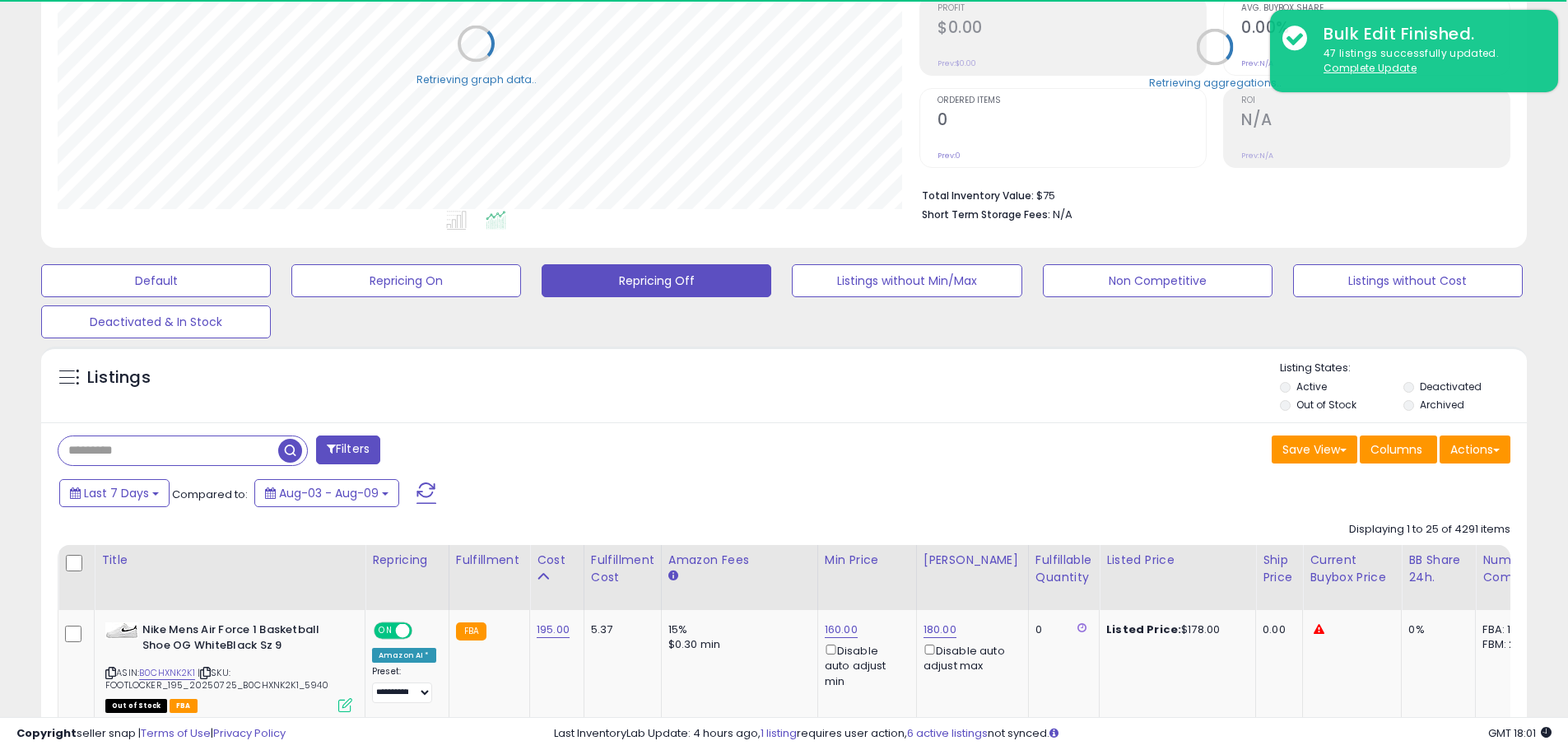
scroll to position [822588, 822190]
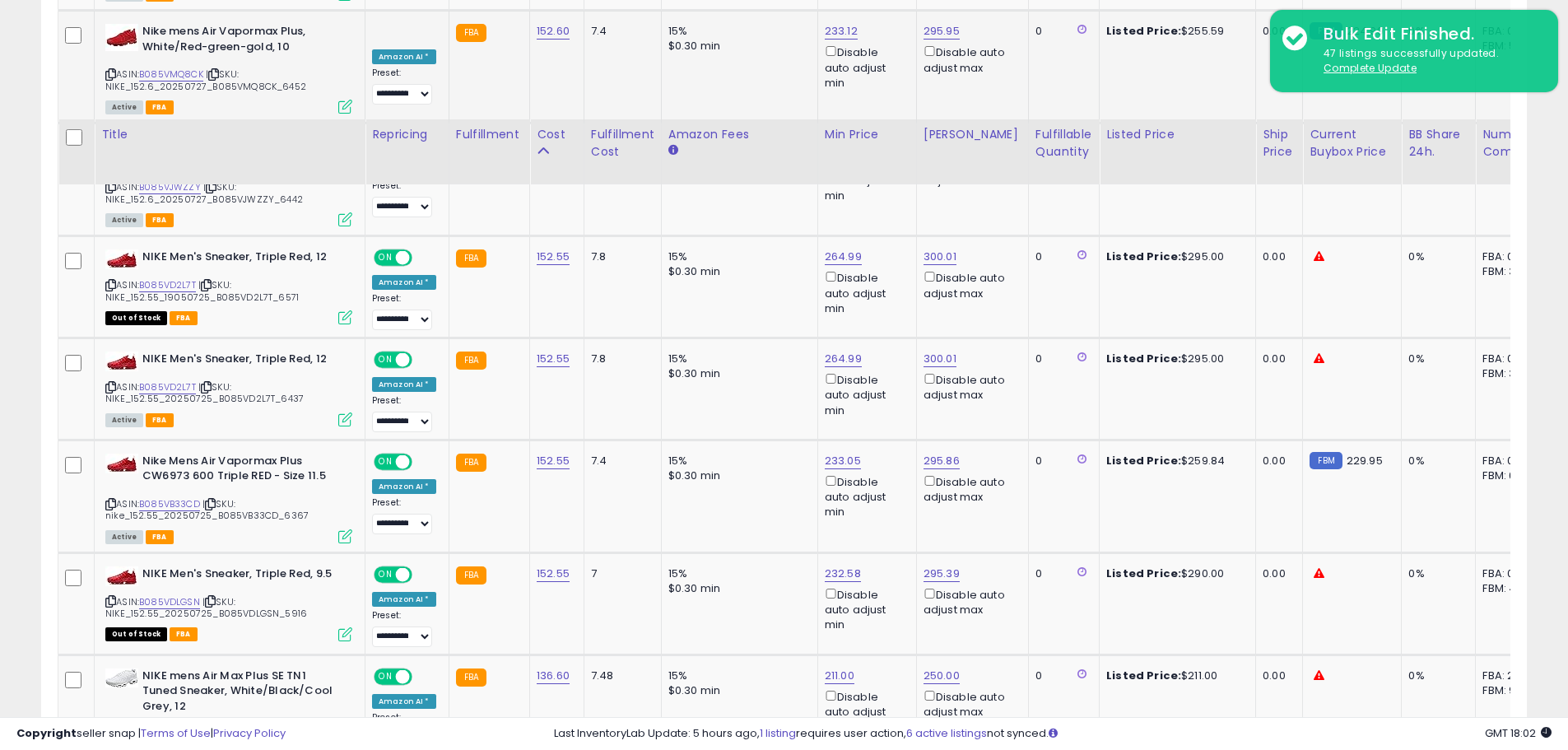
scroll to position [1563, 0]
